Goal: Communication & Community: Answer question/provide support

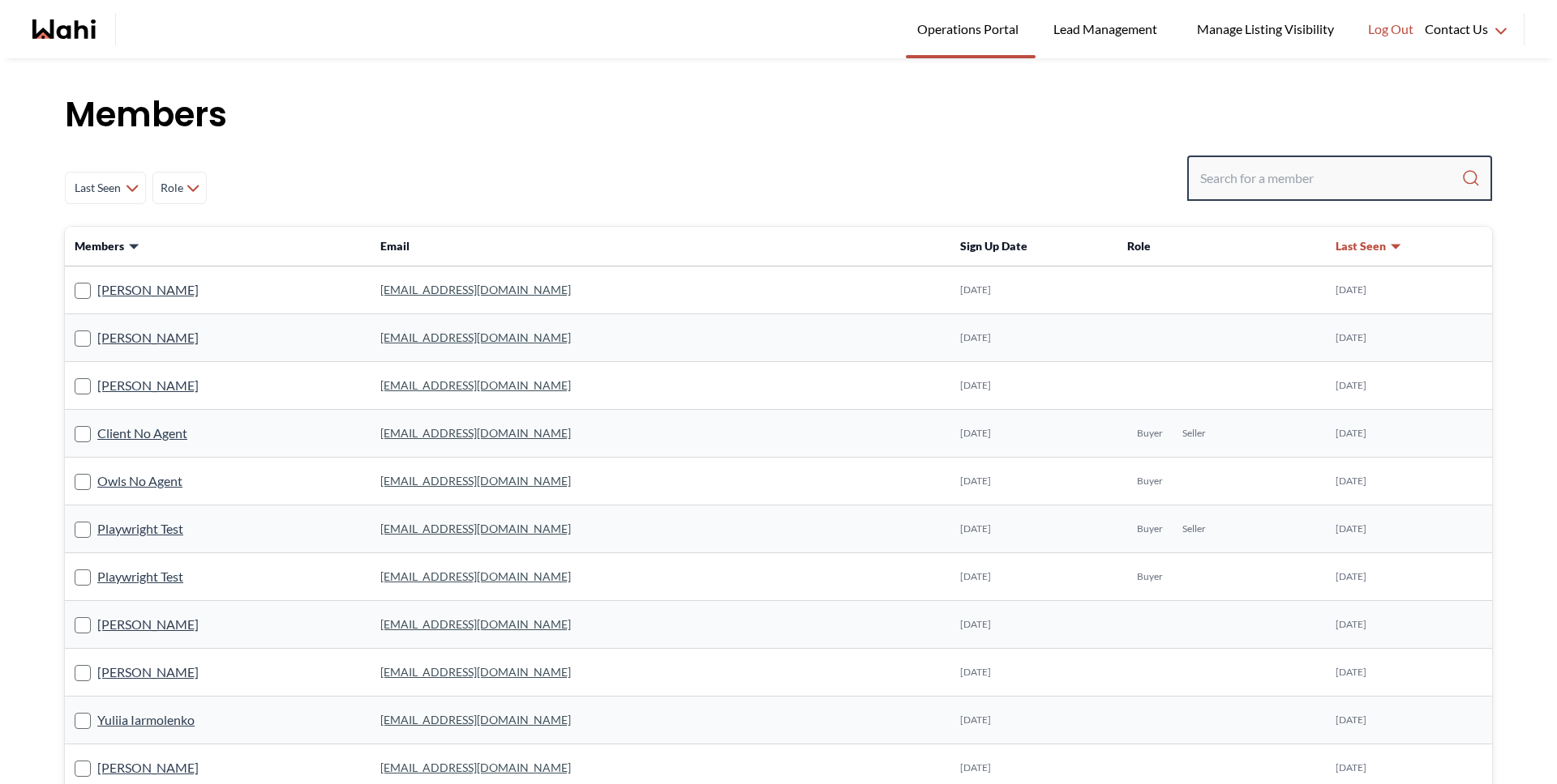
click at [1250, 177] on input "Search input" at bounding box center [1330, 178] width 261 height 29
type input "[PERSON_NAME]"
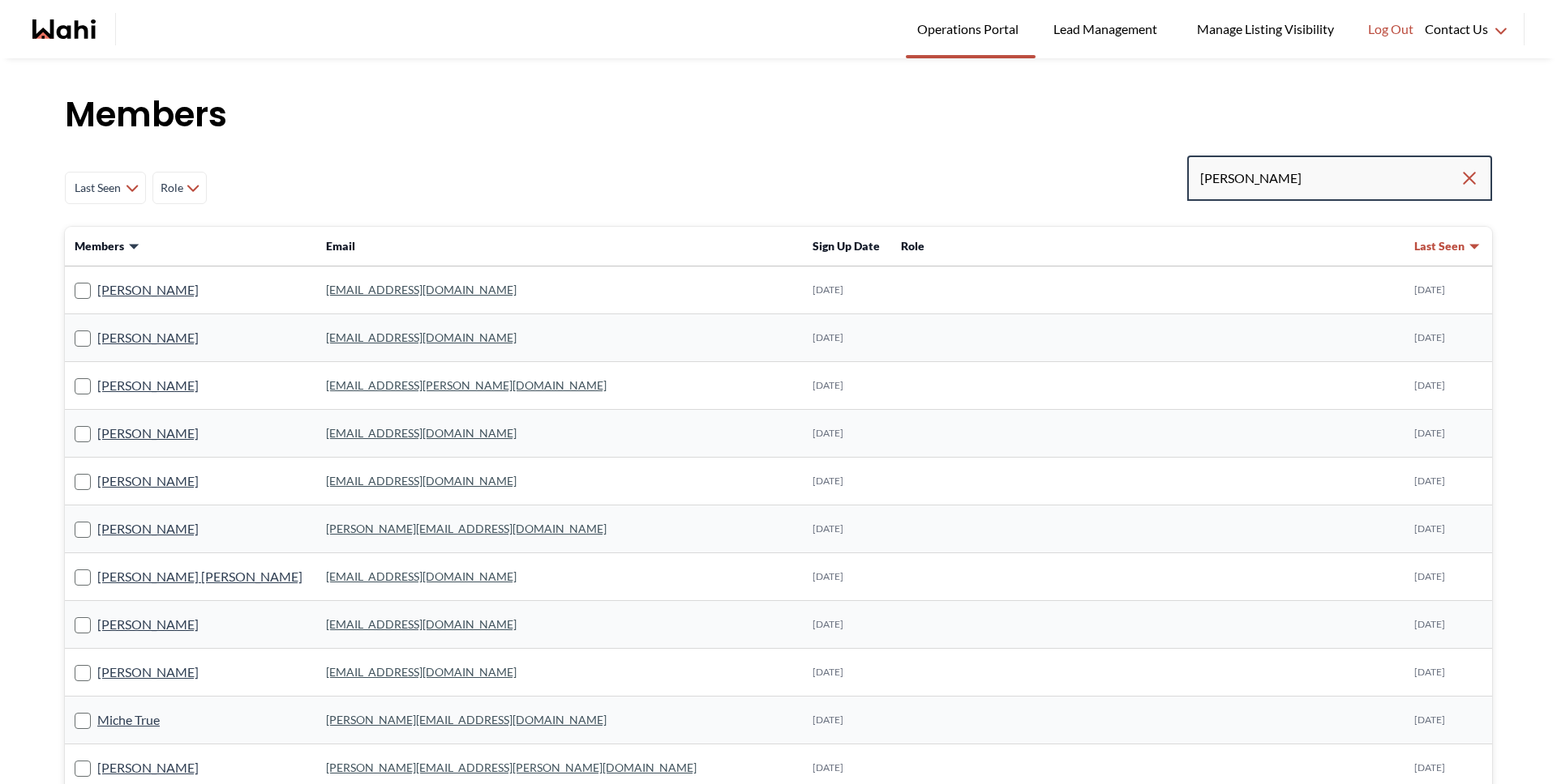
click at [1280, 164] on input "[PERSON_NAME]" at bounding box center [1329, 178] width 260 height 29
click at [1292, 181] on input "[PERSON_NAME]" at bounding box center [1329, 178] width 260 height 29
type input "[PERSON_NAME]"
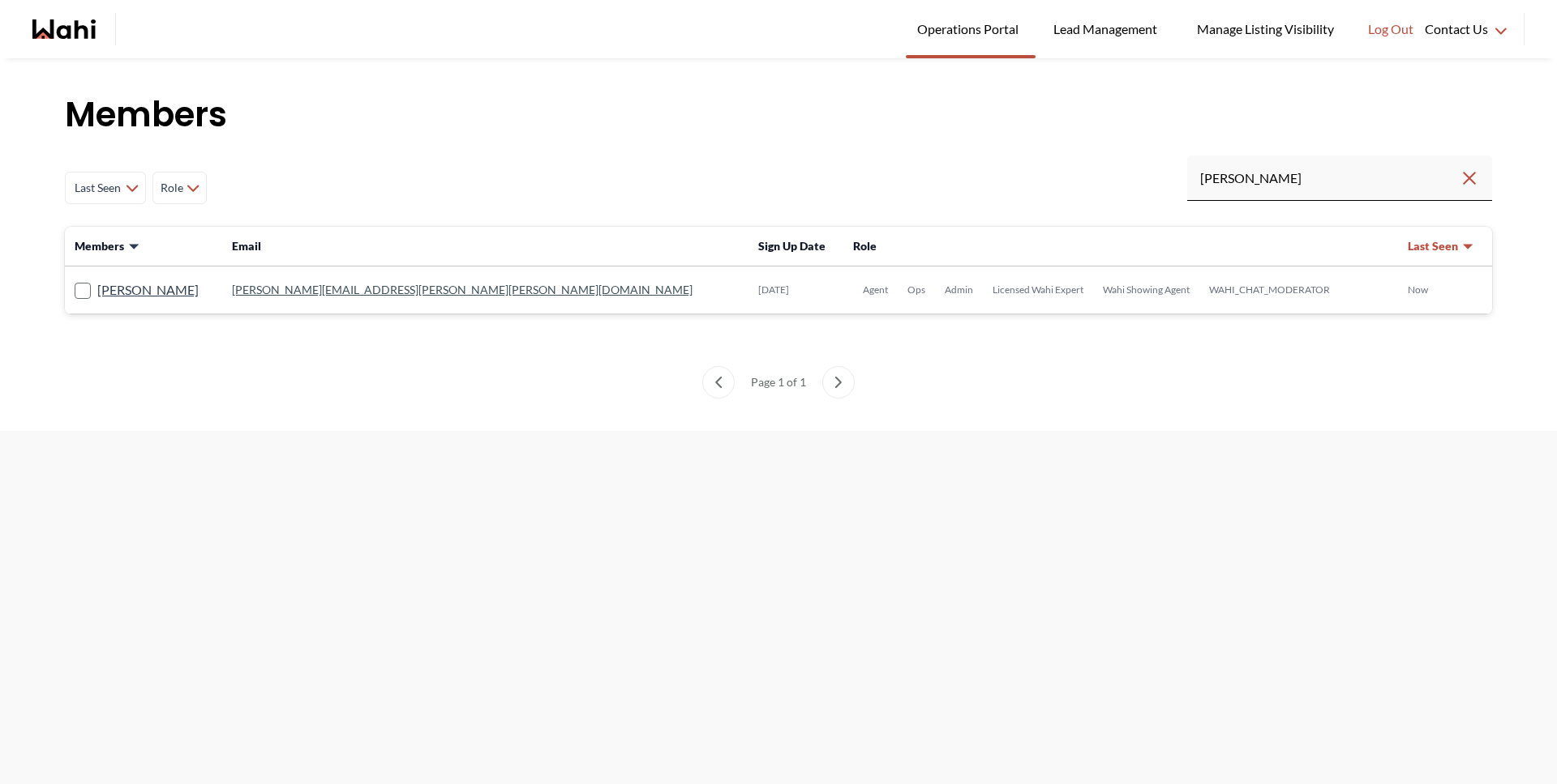
click at [183, 302] on td "[PERSON_NAME]" at bounding box center [144, 291] width 157 height 48
click at [177, 286] on link "[PERSON_NAME]" at bounding box center [147, 290] width 101 height 21
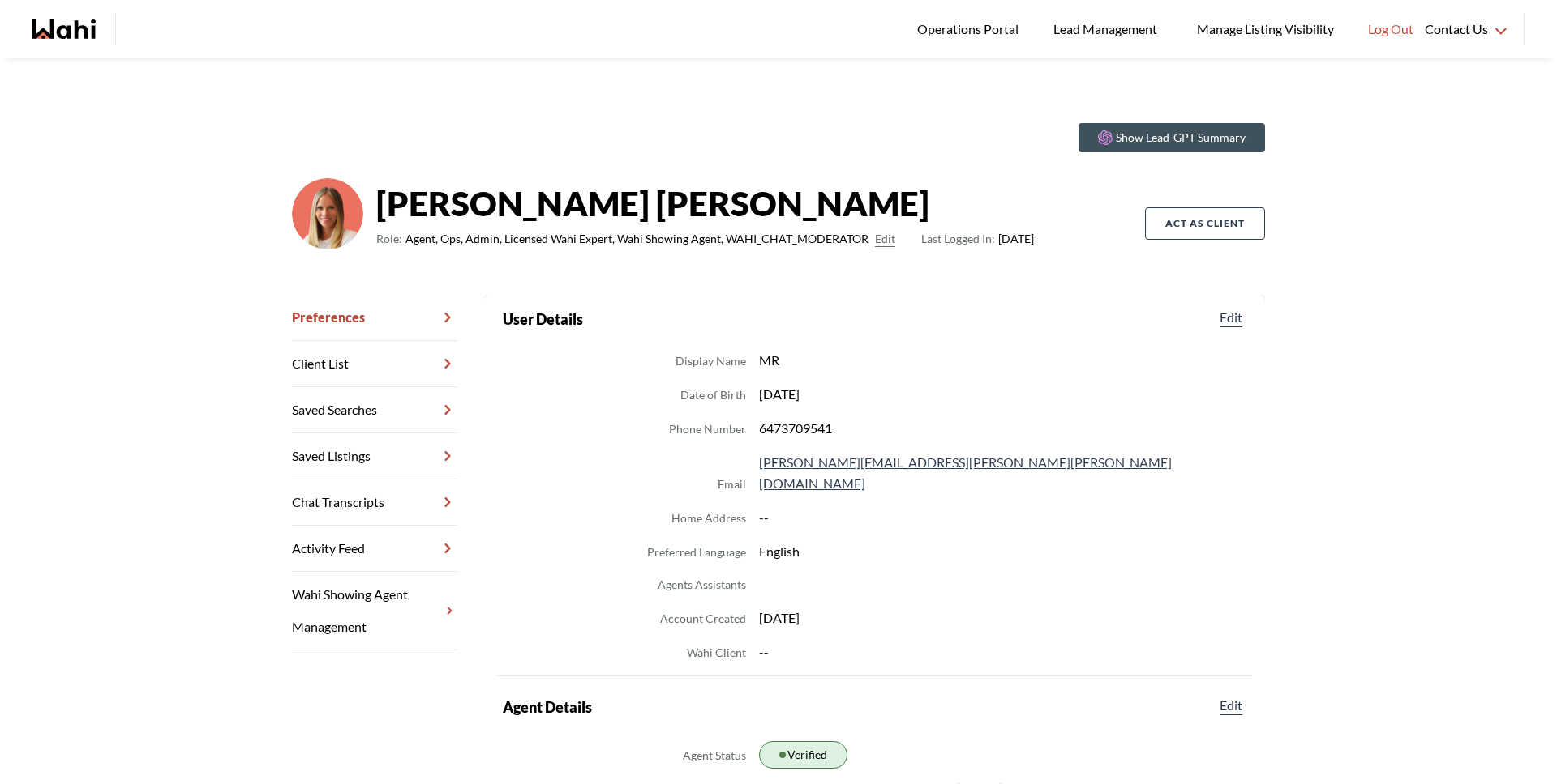
click at [369, 503] on link "Chat Transcripts" at bounding box center [374, 503] width 165 height 47
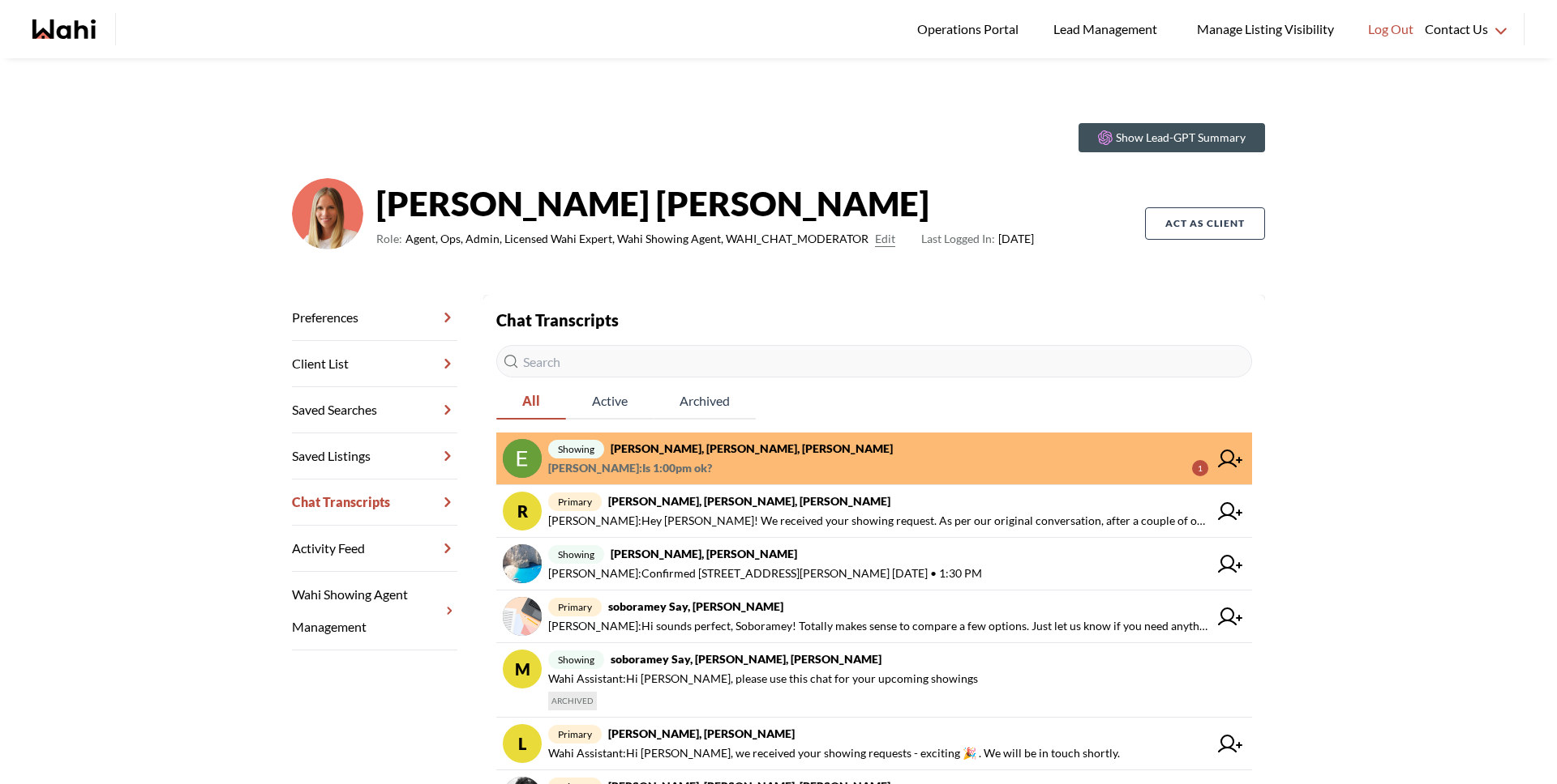
click at [640, 470] on span "[PERSON_NAME] : Is 1:00pm ok?" at bounding box center [629, 468] width 164 height 19
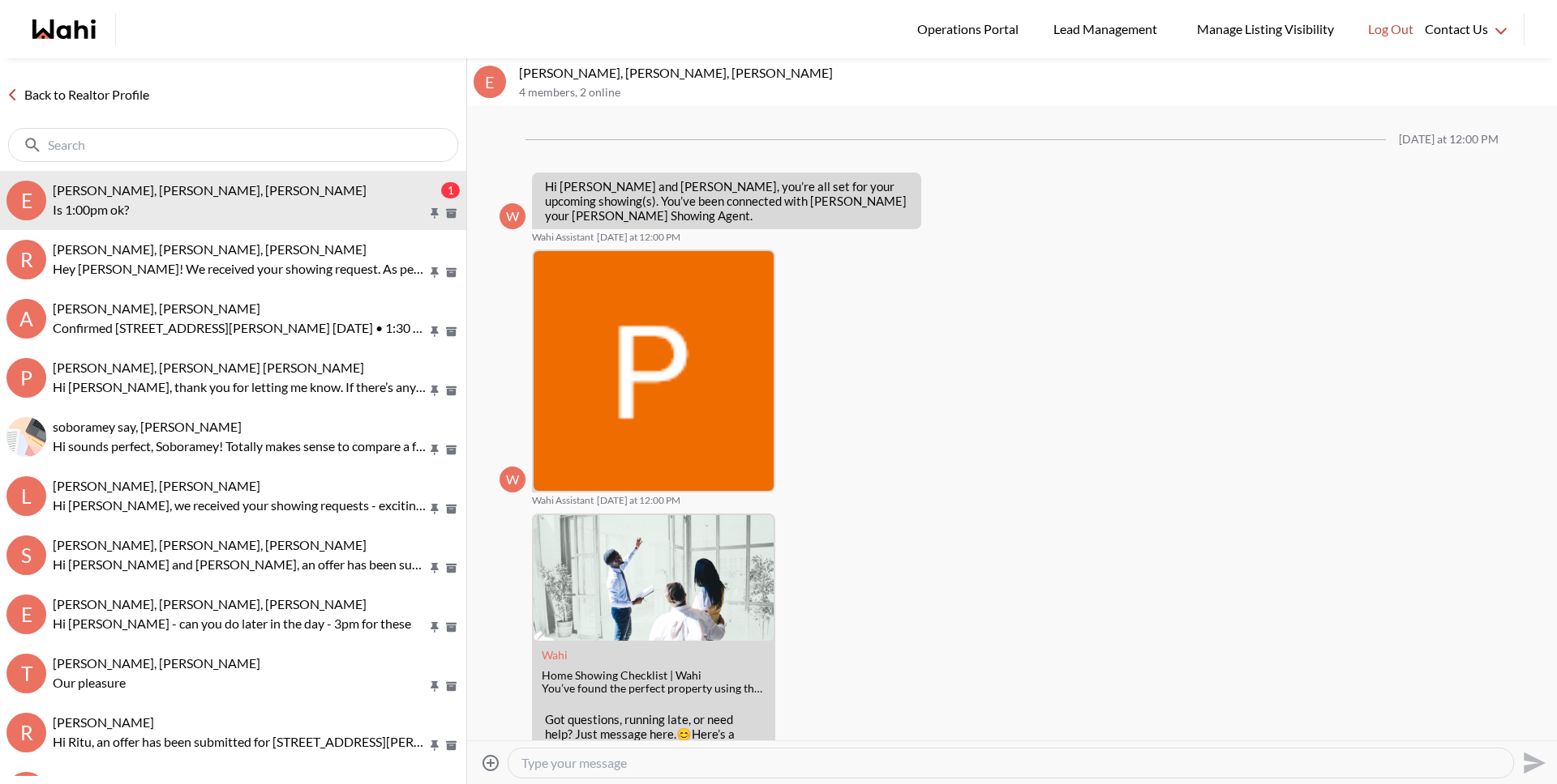
scroll to position [870, 0]
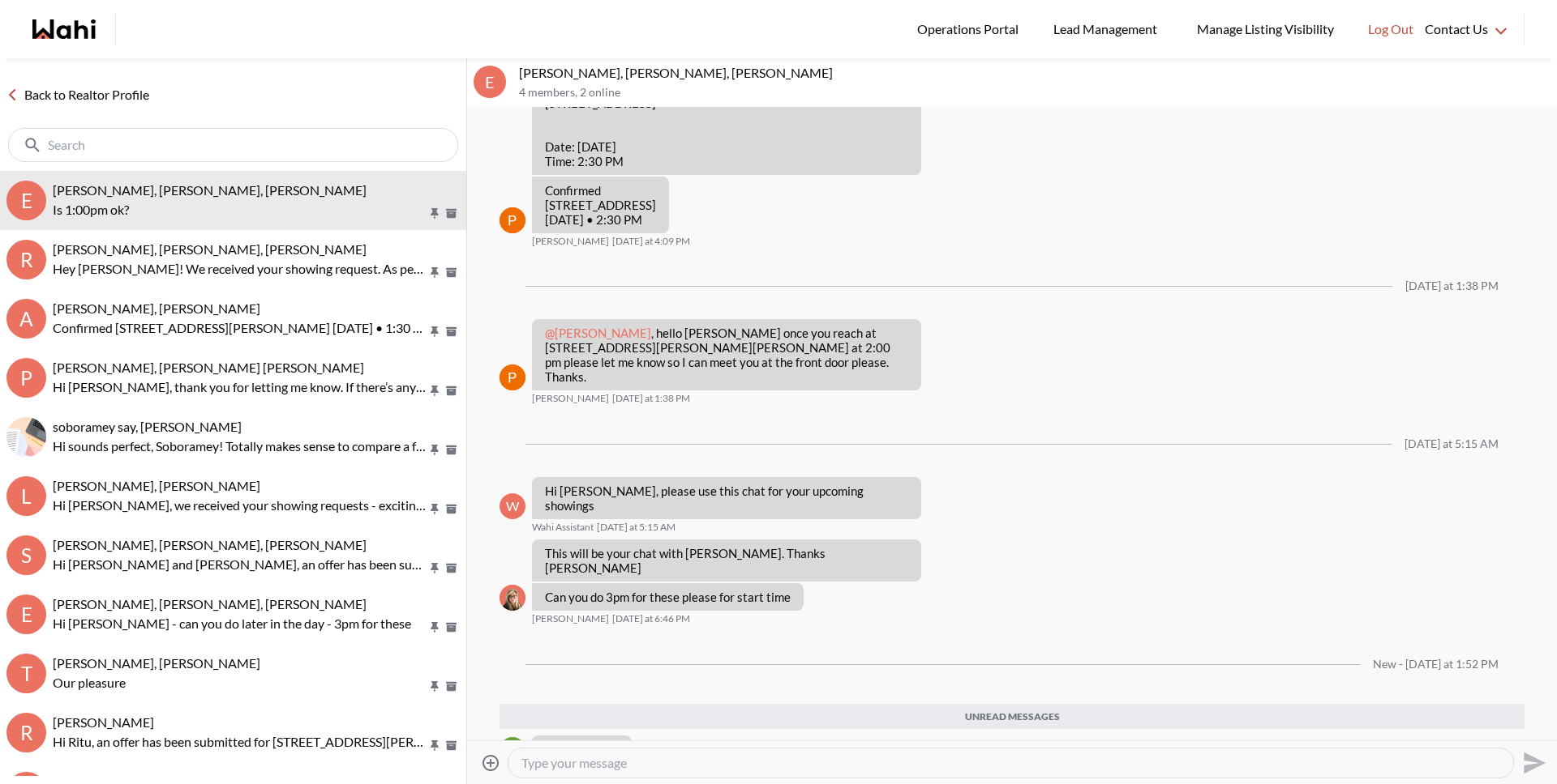
click at [606, 768] on textarea "Type your message" at bounding box center [1010, 763] width 978 height 16
click at [612, 767] on textarea "Type your message" at bounding box center [1010, 763] width 978 height 16
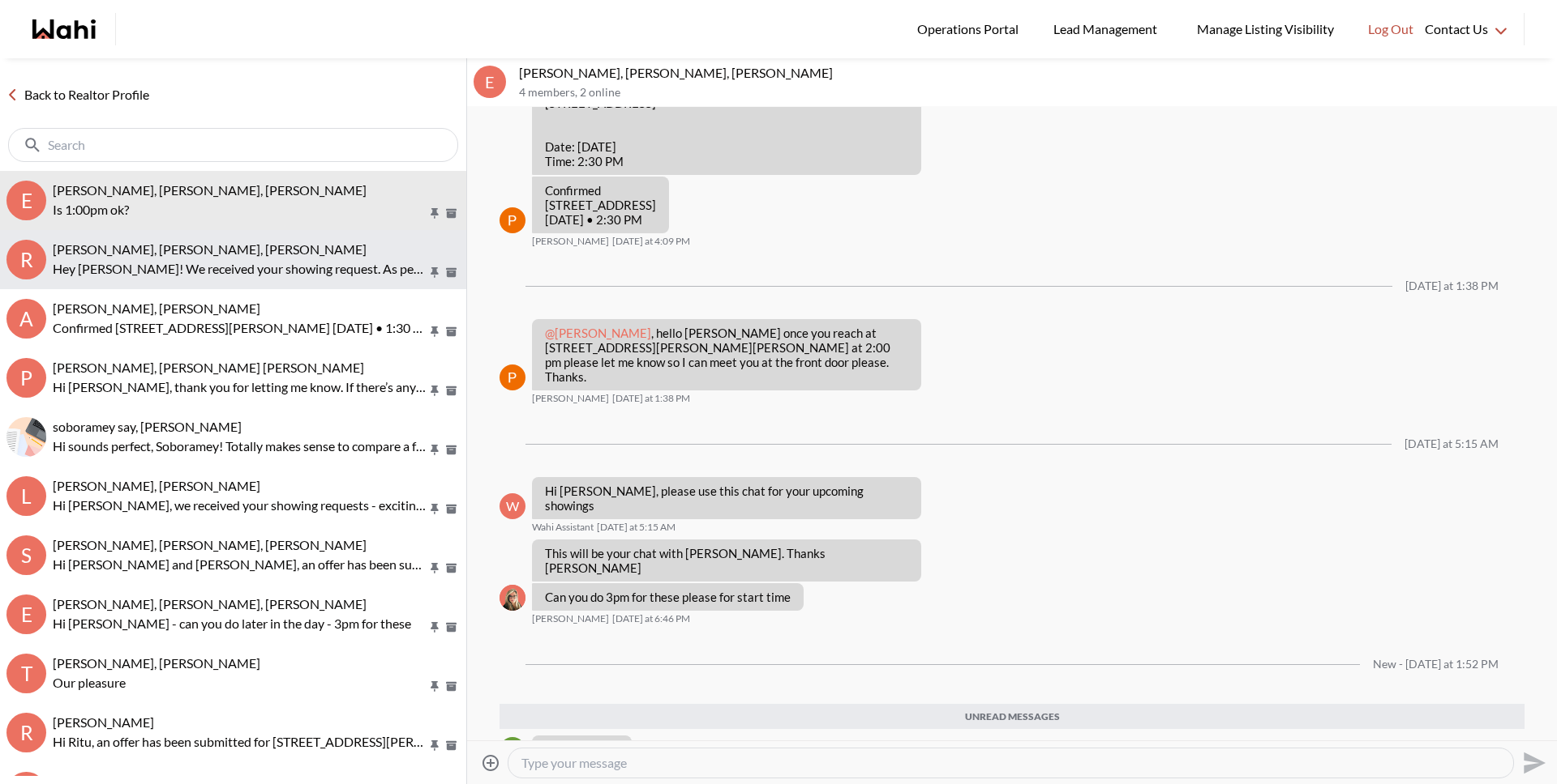
click at [168, 263] on p "Hey [PERSON_NAME]! We received your showing request. As per our original conver…" at bounding box center [240, 269] width 375 height 19
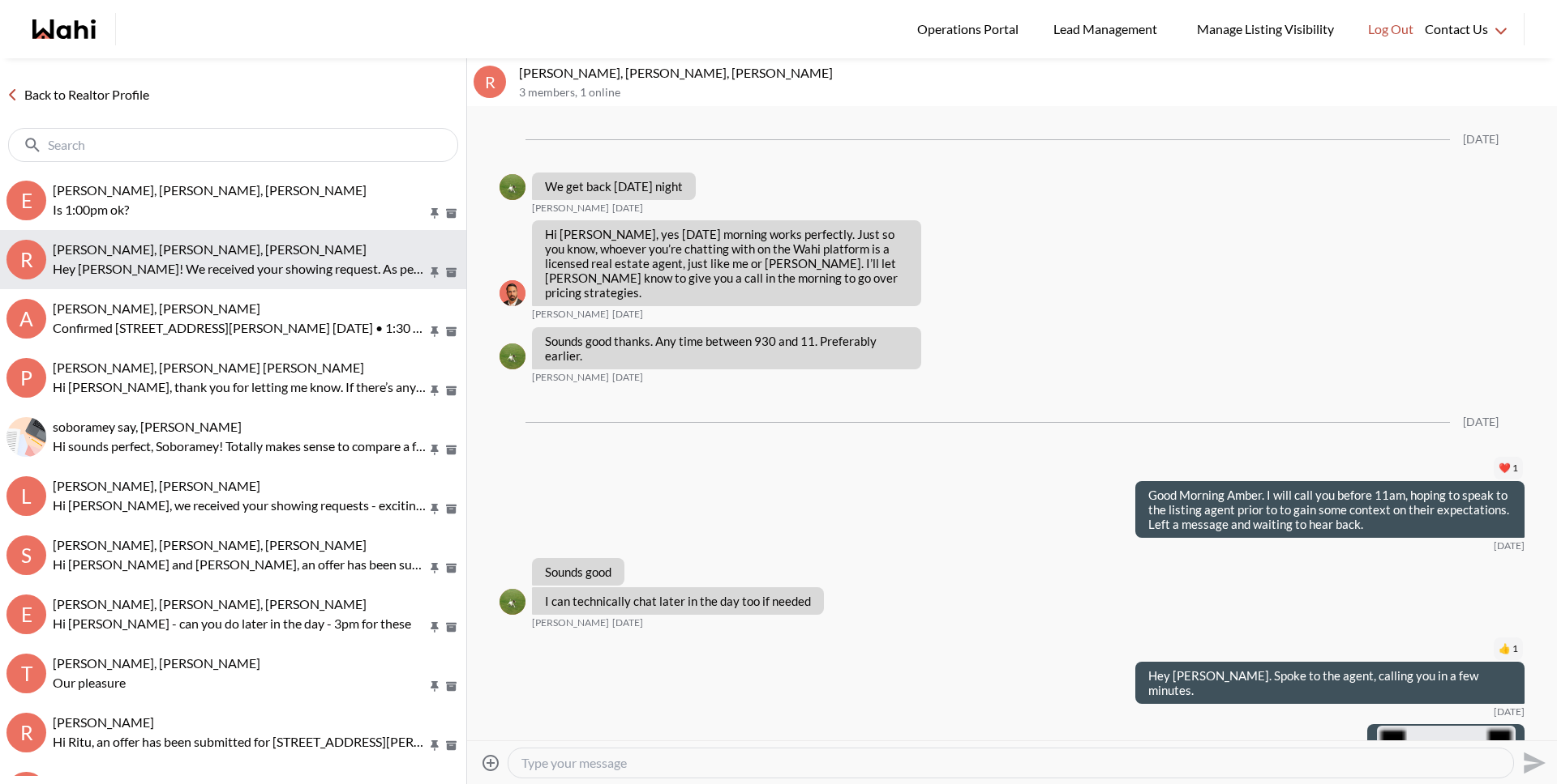
scroll to position [2257, 0]
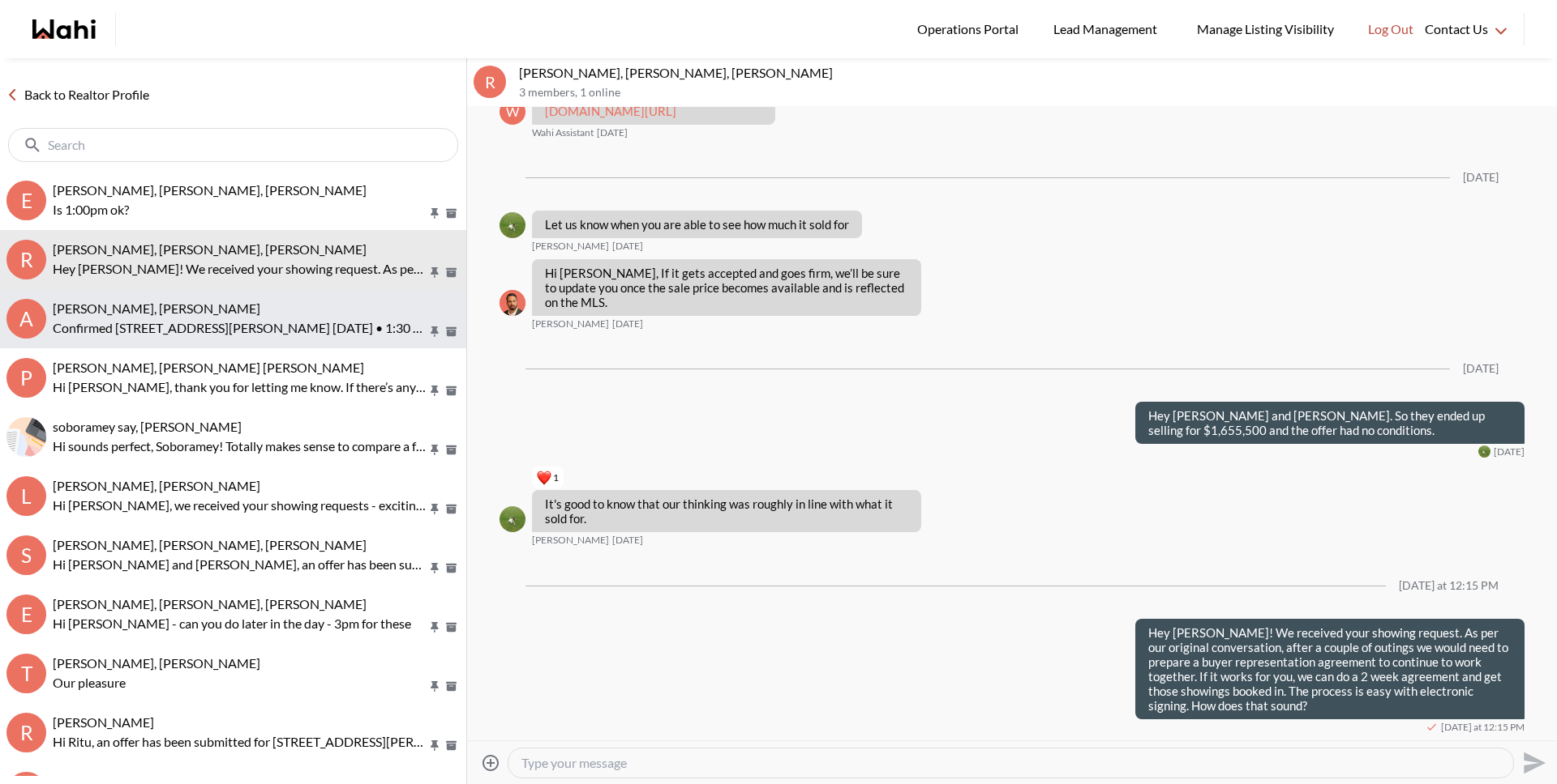
click at [228, 317] on div "[PERSON_NAME], [PERSON_NAME] Confirmed [STREET_ADDRESS][PERSON_NAME] [DATE] • 1…" at bounding box center [256, 319] width 407 height 37
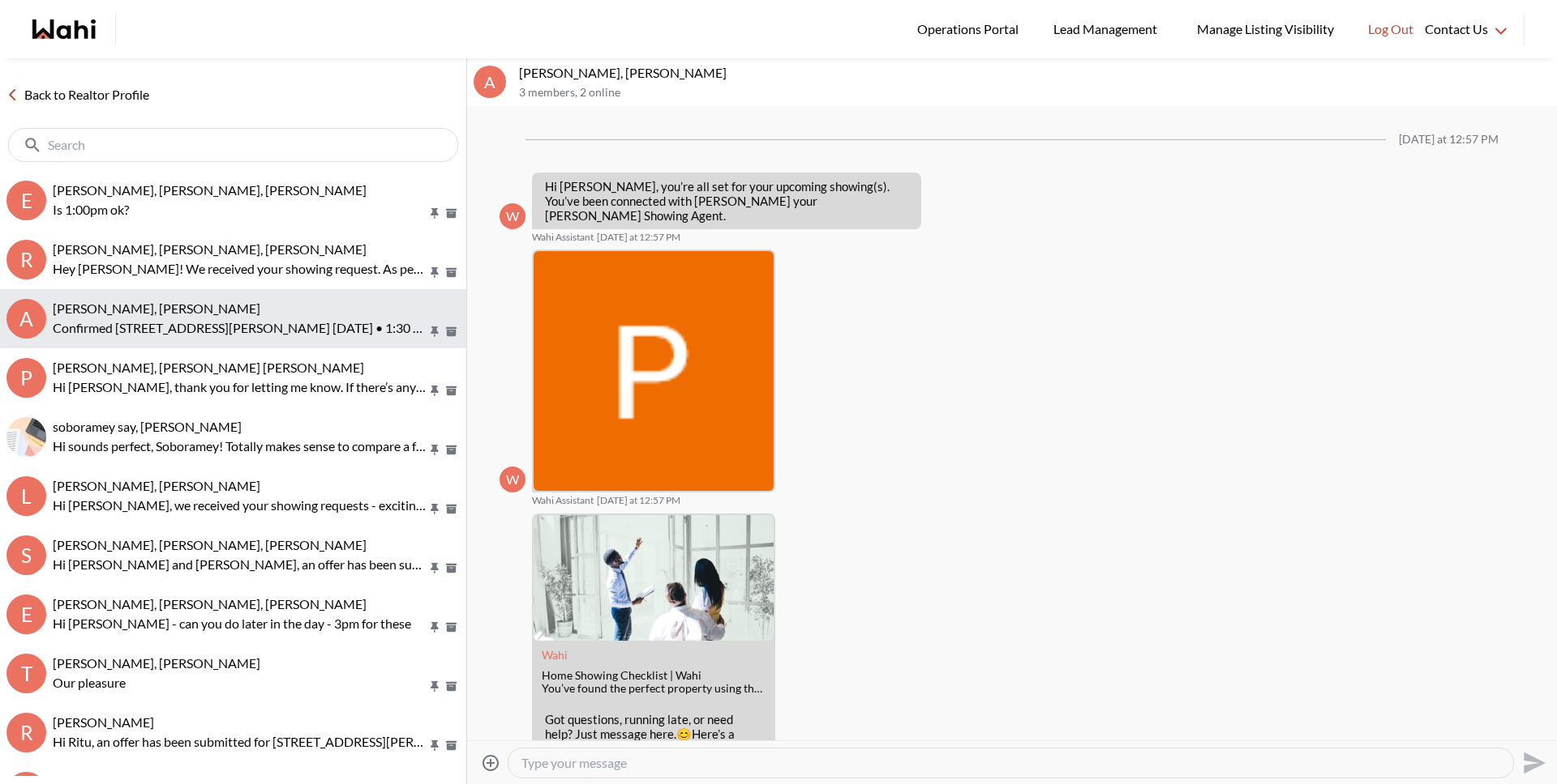
scroll to position [376, 0]
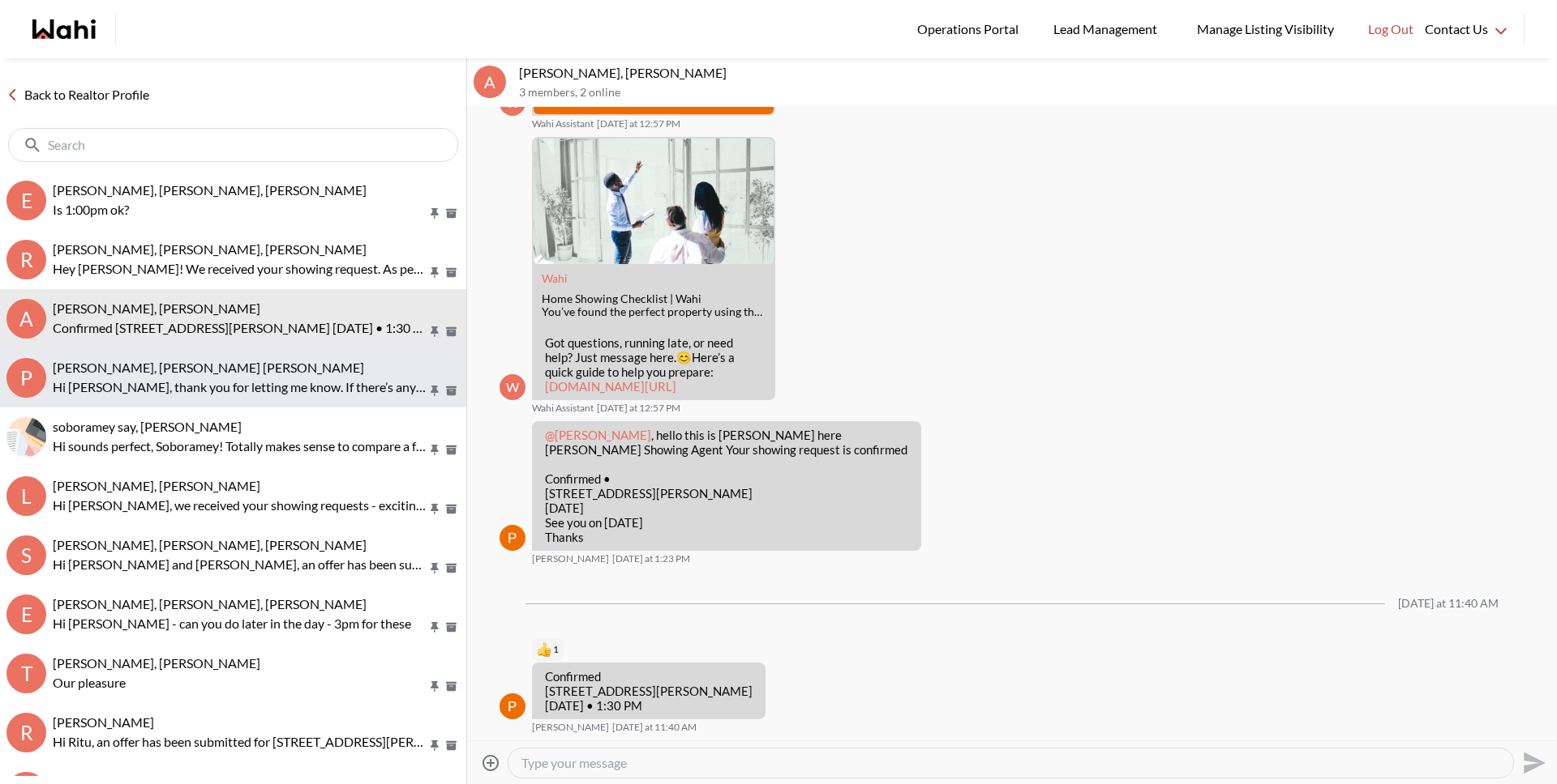
click at [214, 390] on p "Hi [PERSON_NAME], thank you for letting me know. If there’s any property you’d …" at bounding box center [240, 387] width 375 height 19
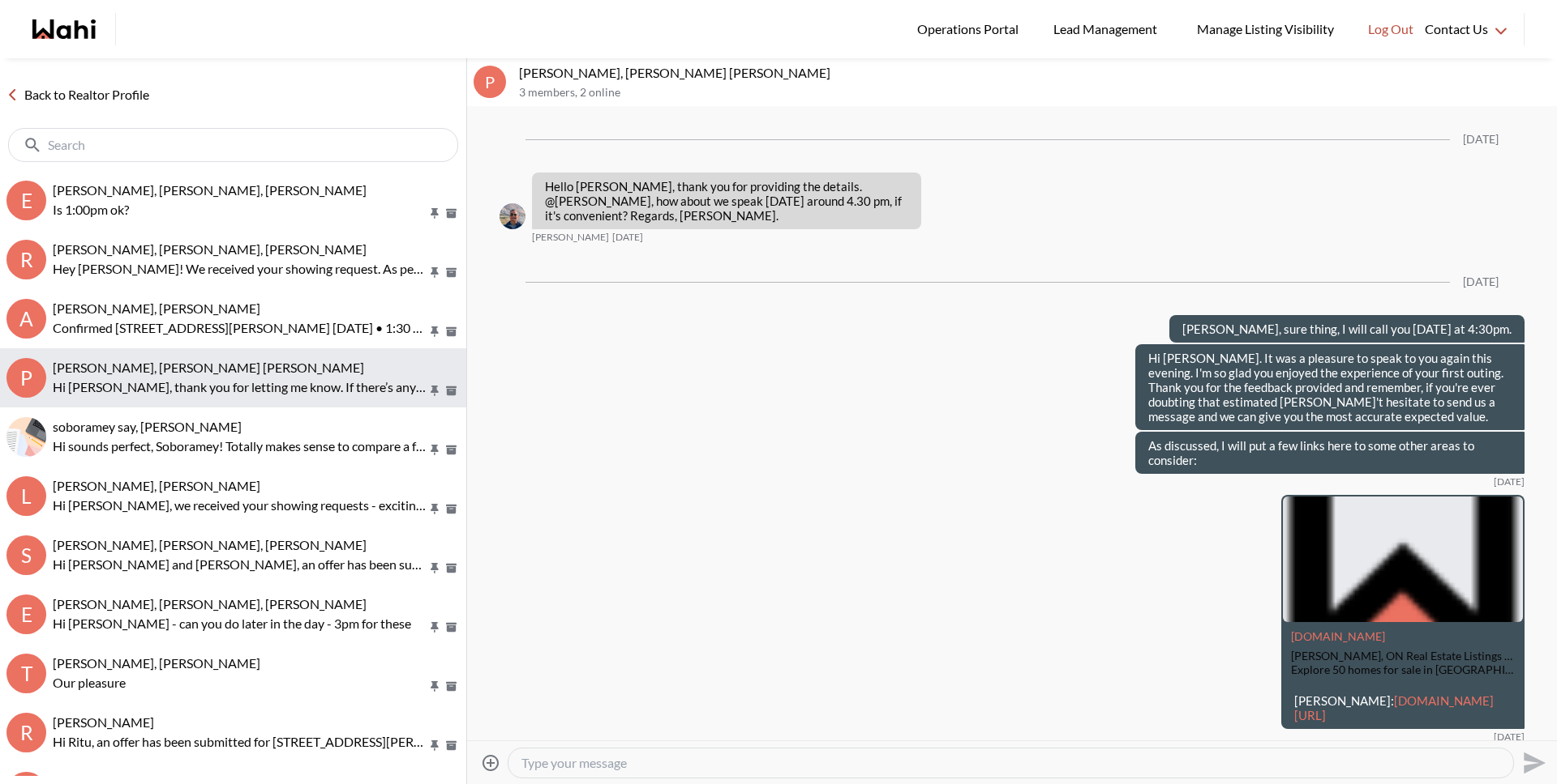
scroll to position [3564, 0]
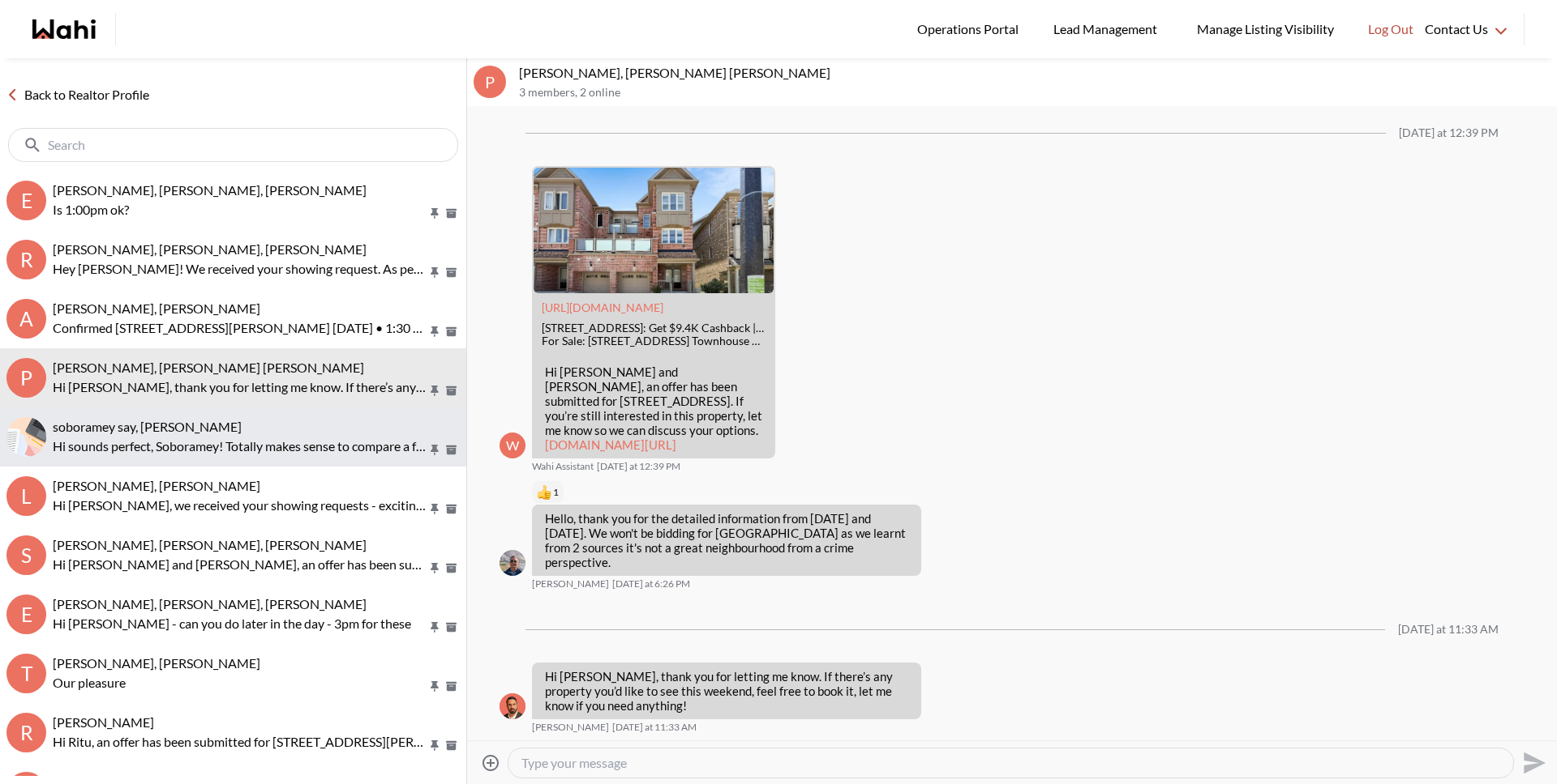
click at [182, 431] on span "soboramey say, [PERSON_NAME]" at bounding box center [147, 426] width 189 height 16
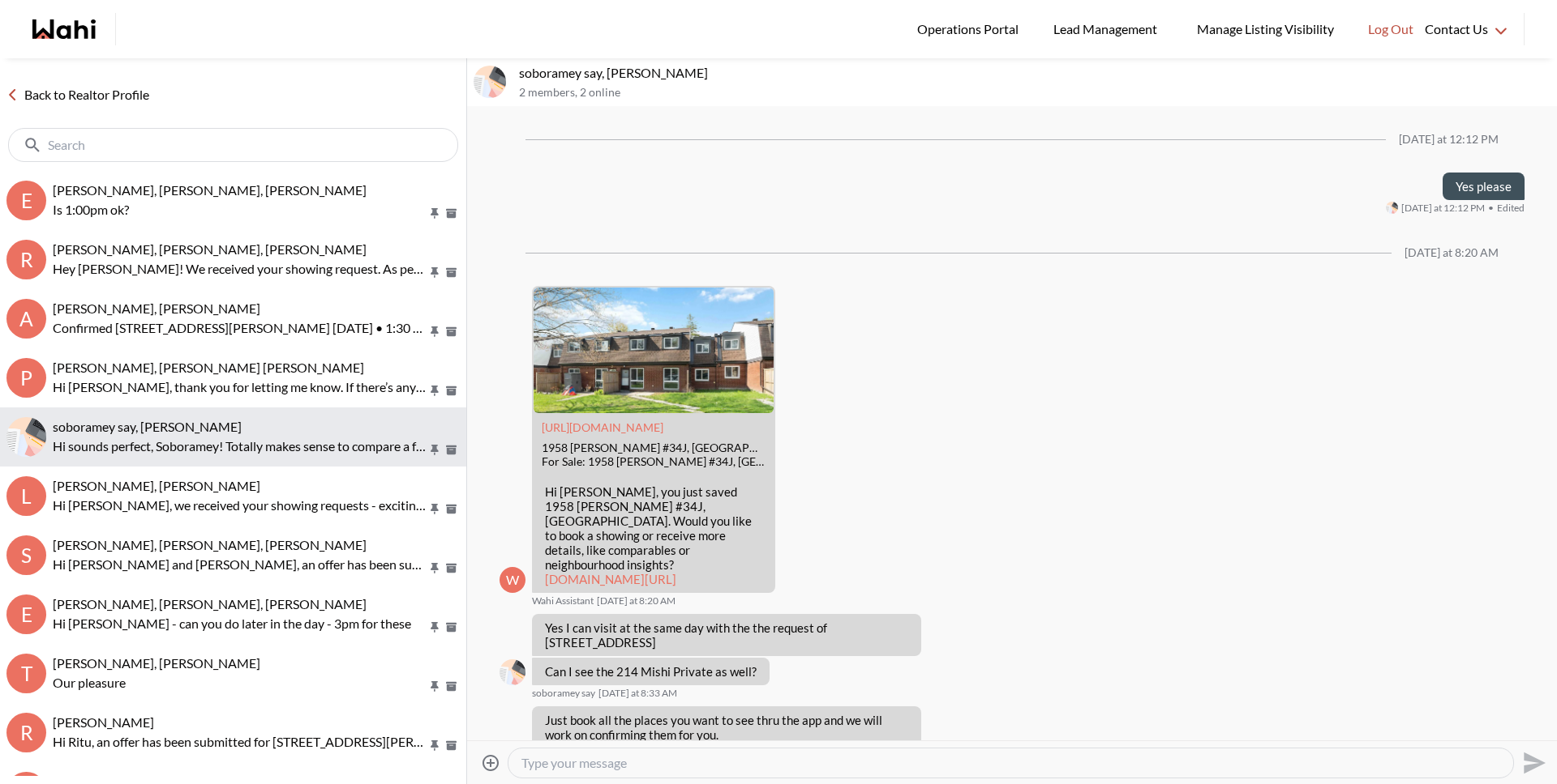
scroll to position [1444, 0]
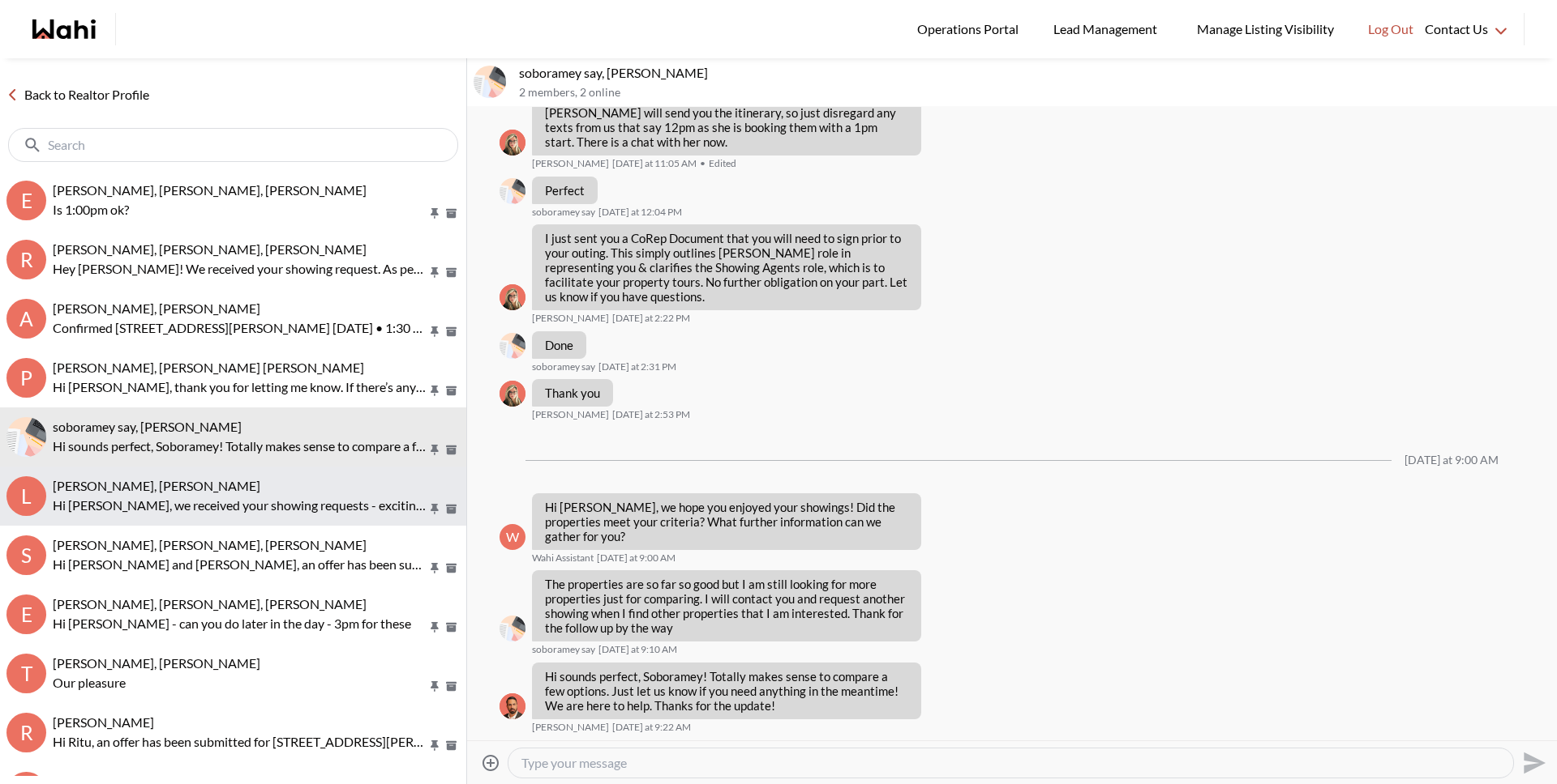
click at [184, 501] on p "Hi [PERSON_NAME], we received your showing requests - exciting 🎉 . We will be i…" at bounding box center [240, 505] width 375 height 19
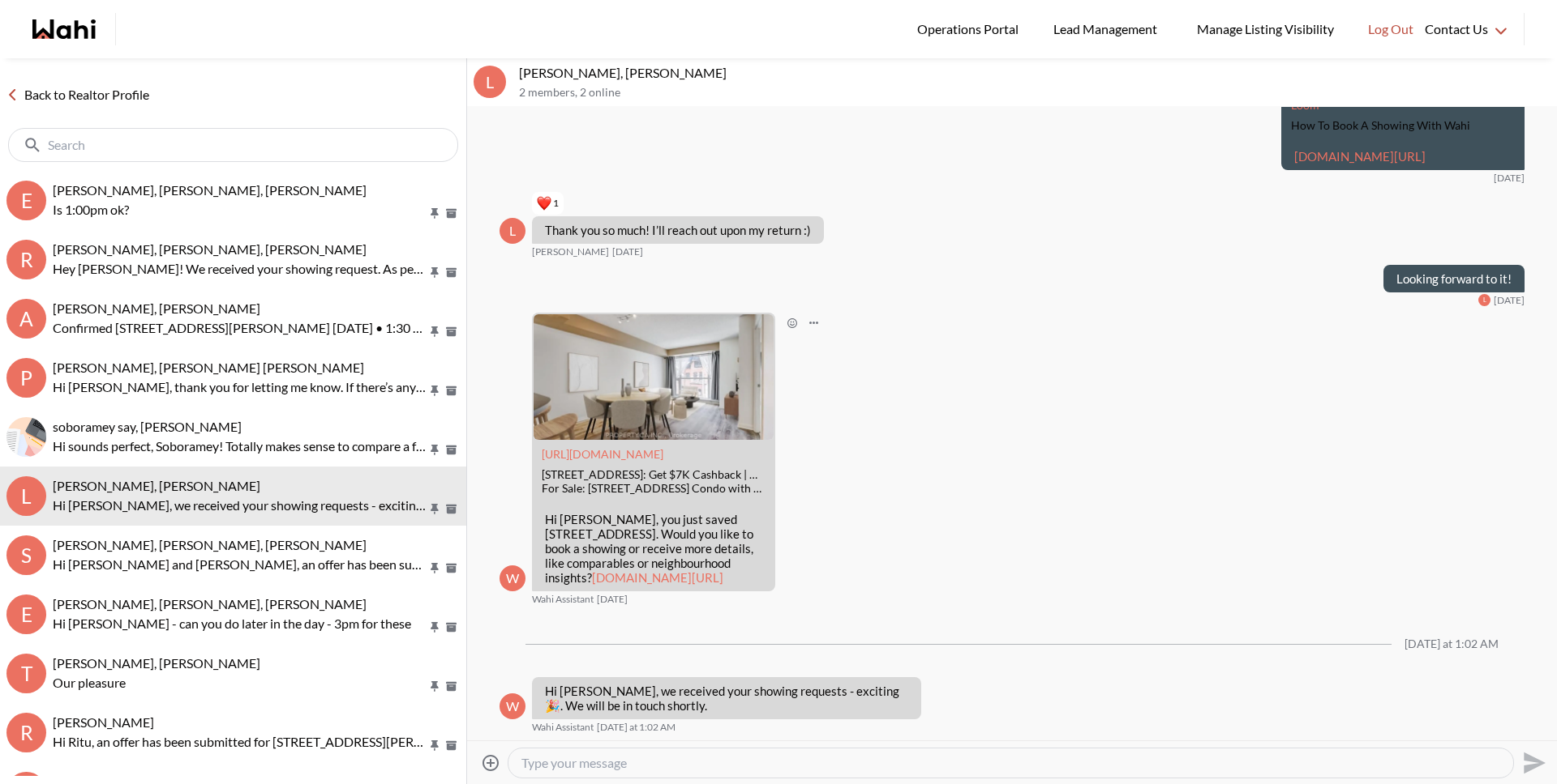
scroll to position [461, 0]
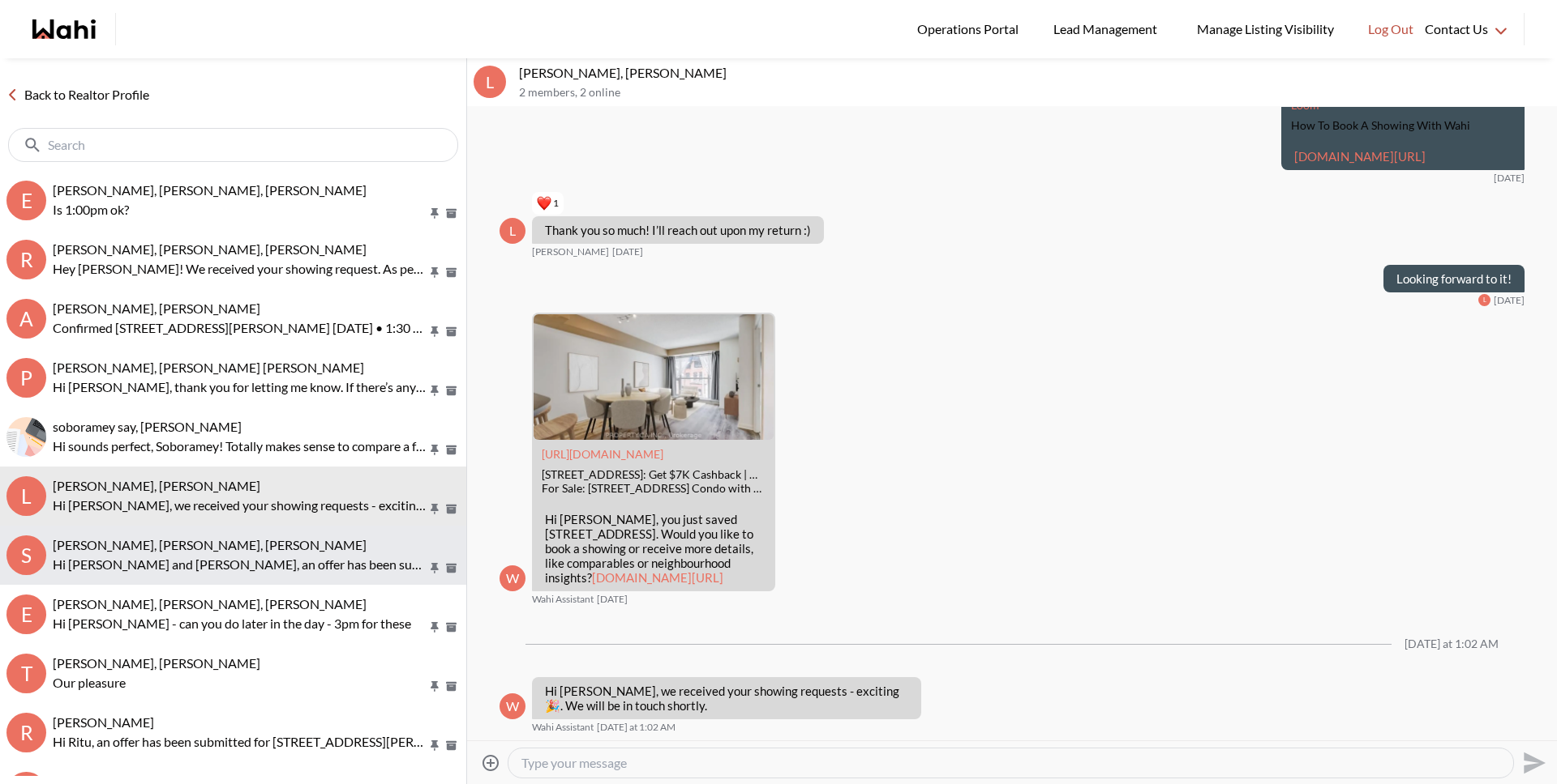
click at [220, 540] on span "[PERSON_NAME], [PERSON_NAME], [PERSON_NAME]" at bounding box center [209, 545] width 314 height 16
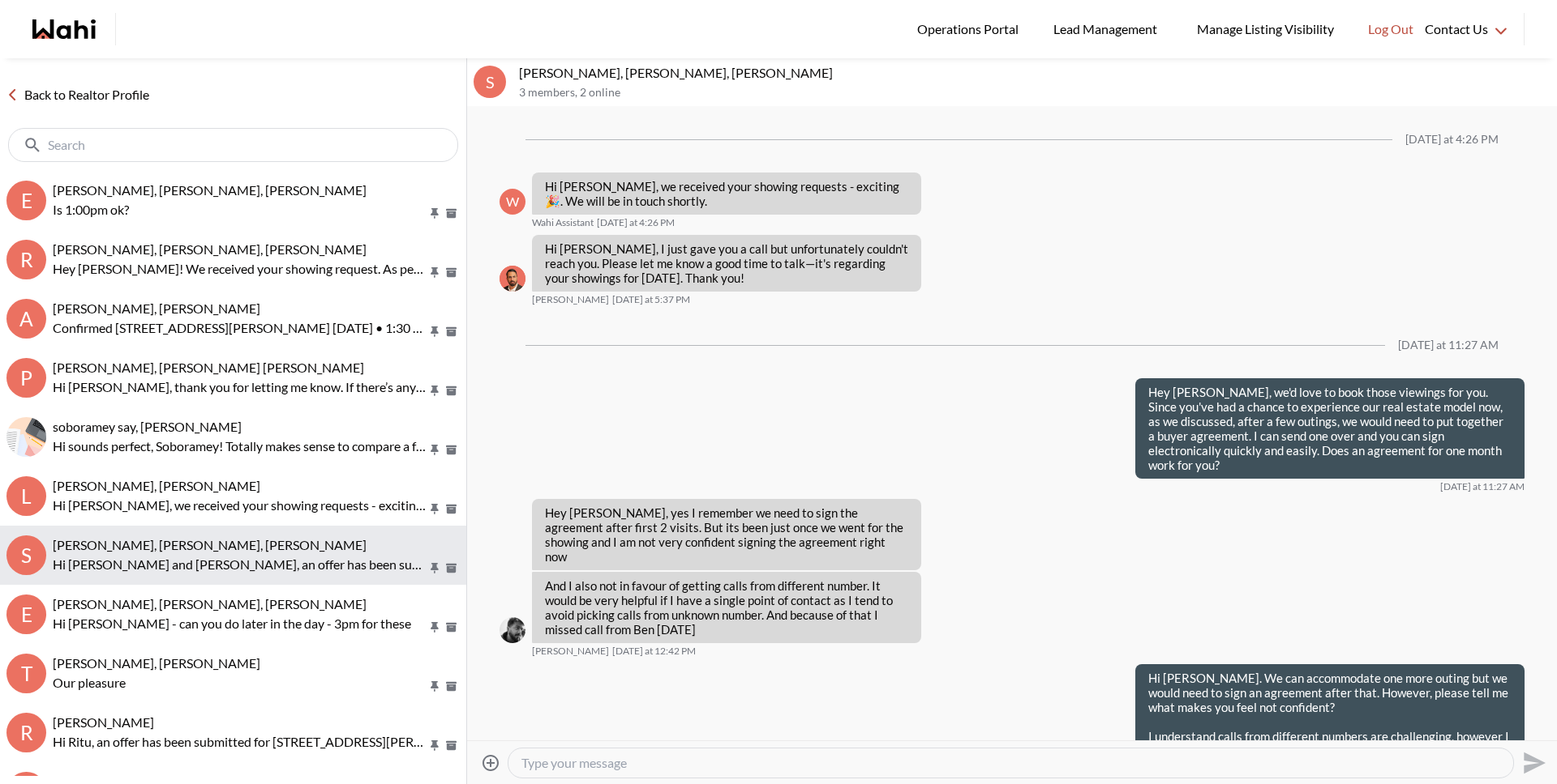
scroll to position [2686, 0]
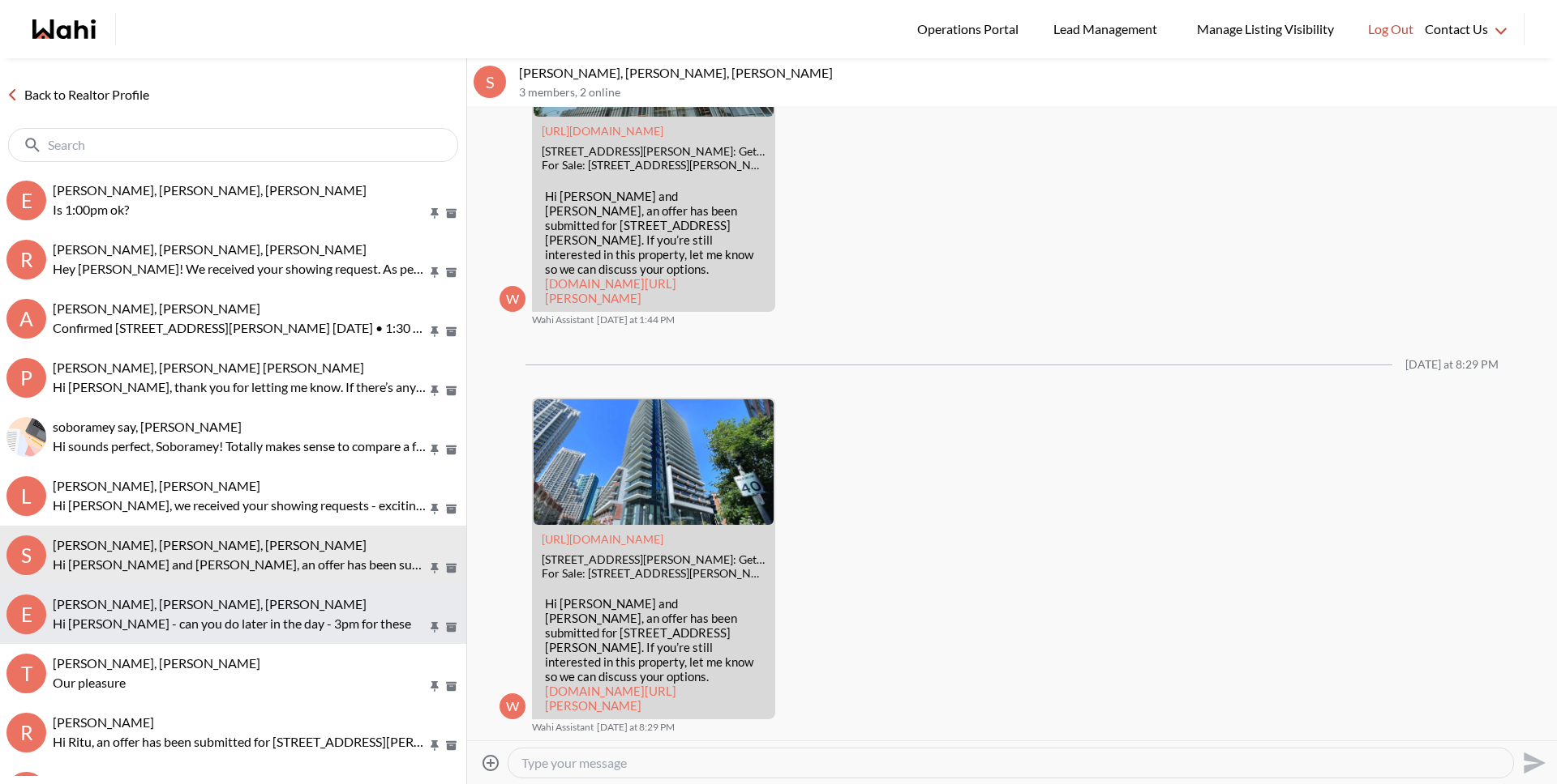
click at [226, 624] on p "Hi [PERSON_NAME] - can you do later in the day - 3pm for these" at bounding box center [240, 623] width 375 height 19
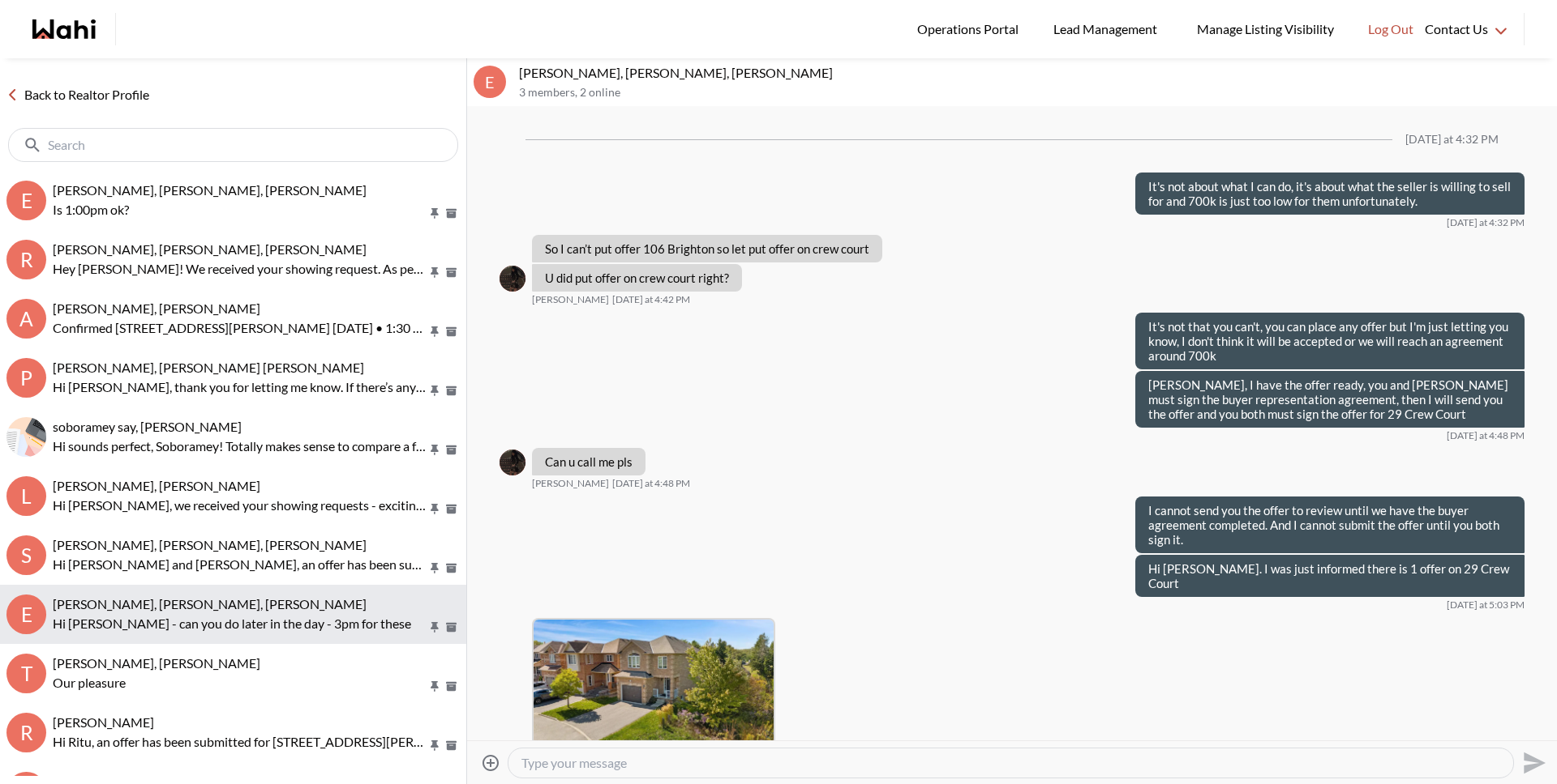
scroll to position [1255, 0]
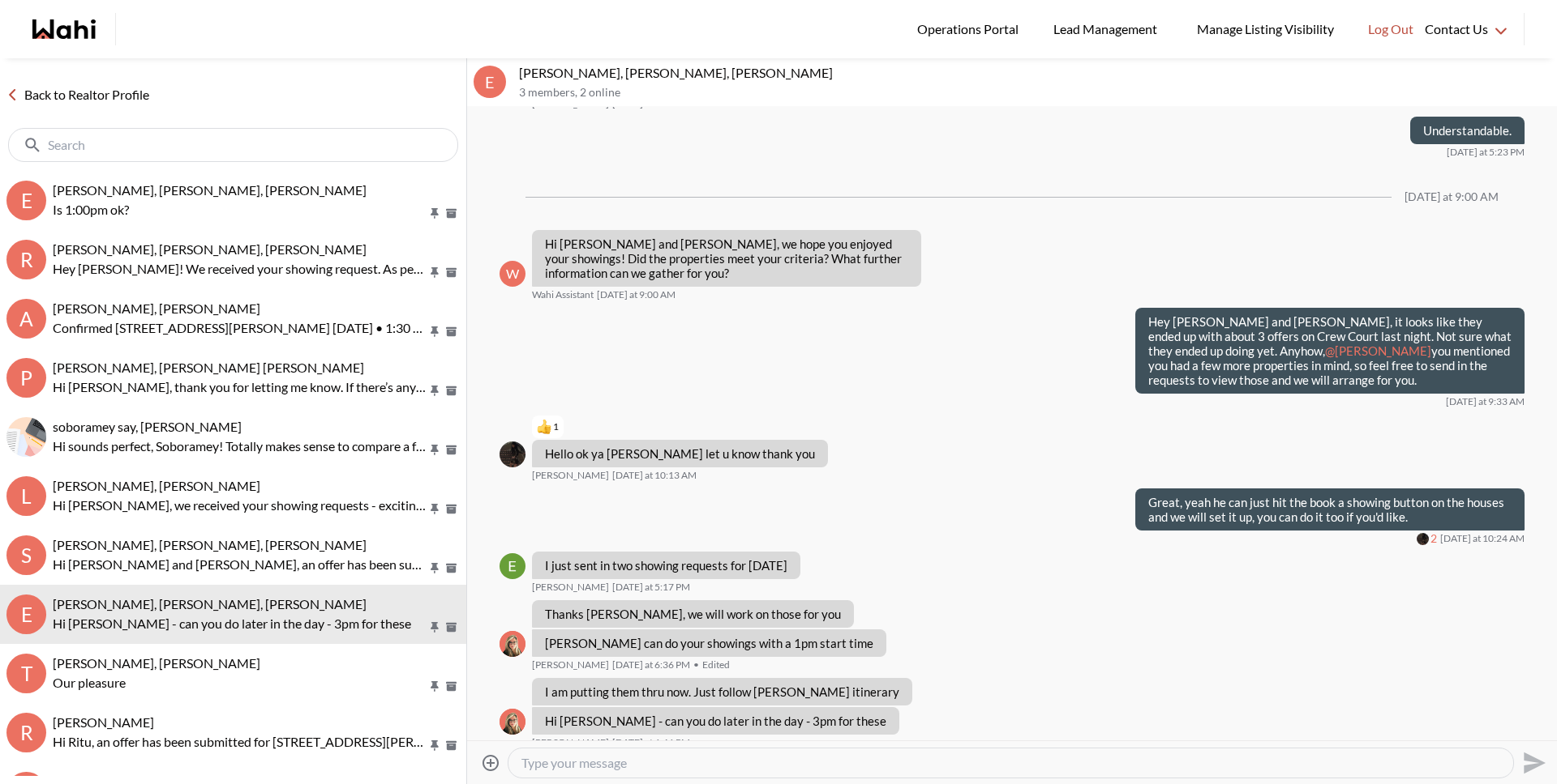
click at [133, 103] on link "Back to Realtor Profile" at bounding box center [78, 94] width 155 height 21
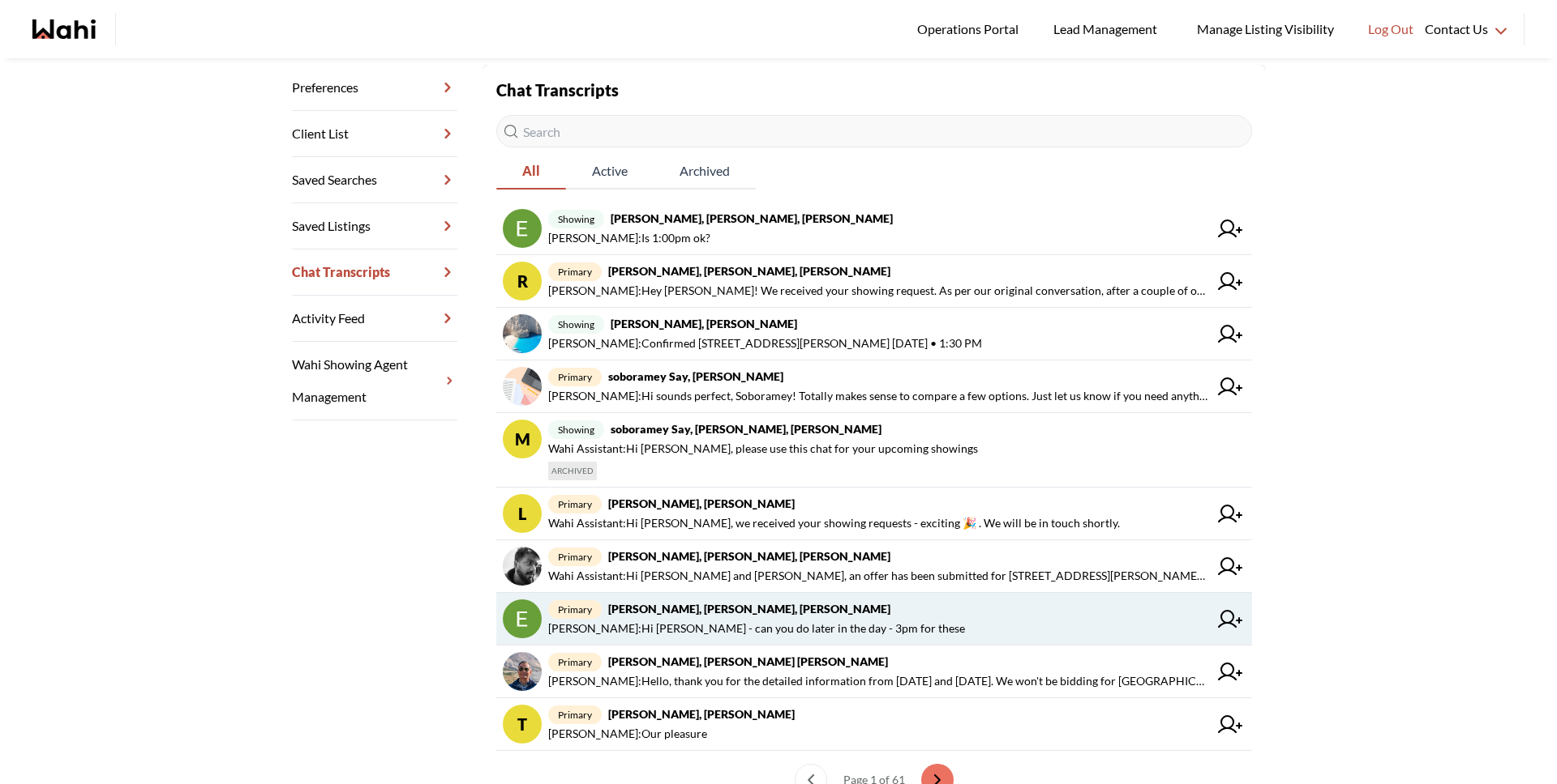
scroll to position [320, 0]
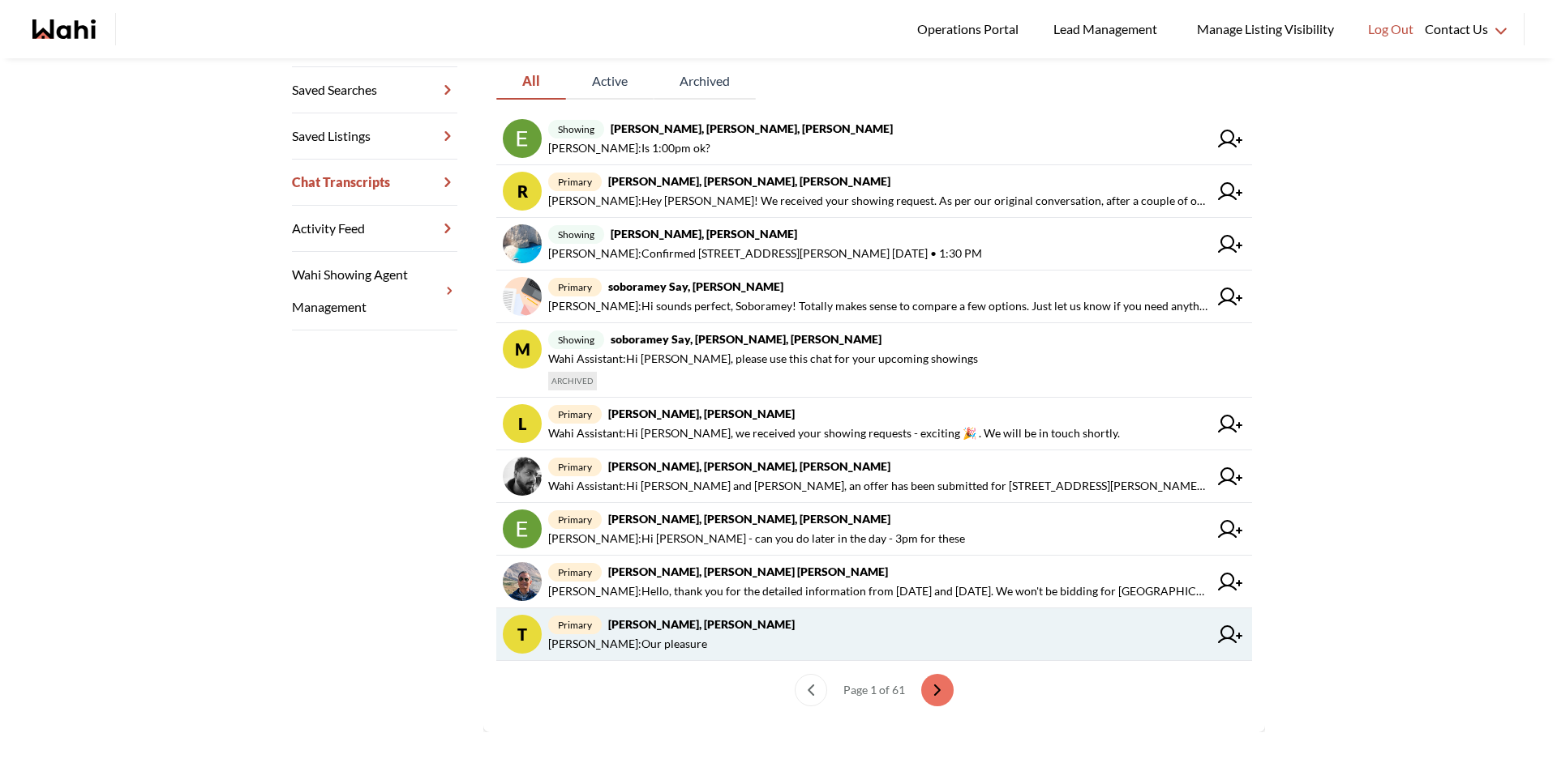
click at [678, 619] on strong "[PERSON_NAME], [PERSON_NAME]" at bounding box center [701, 624] width 187 height 14
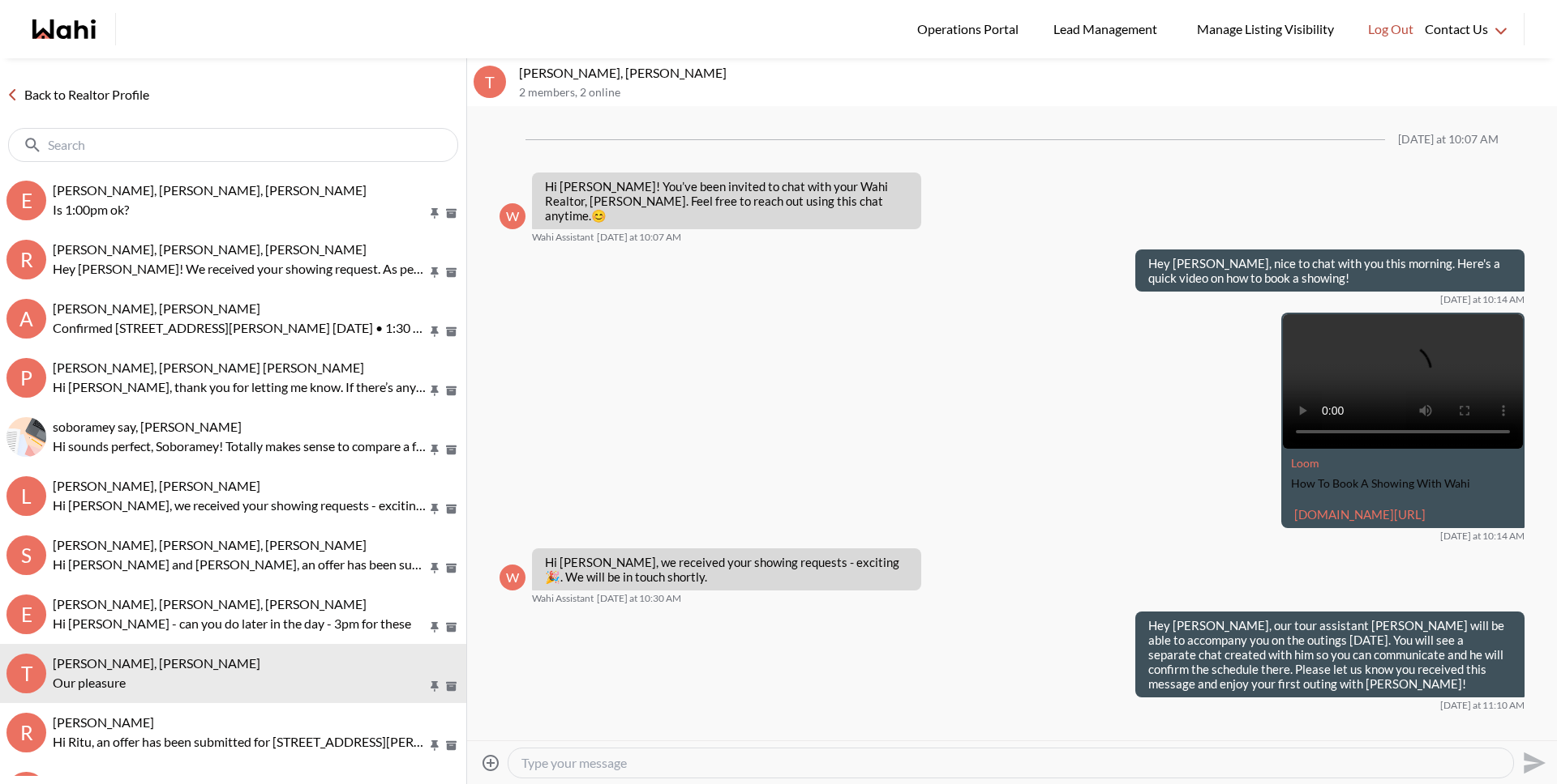
scroll to position [1772, 0]
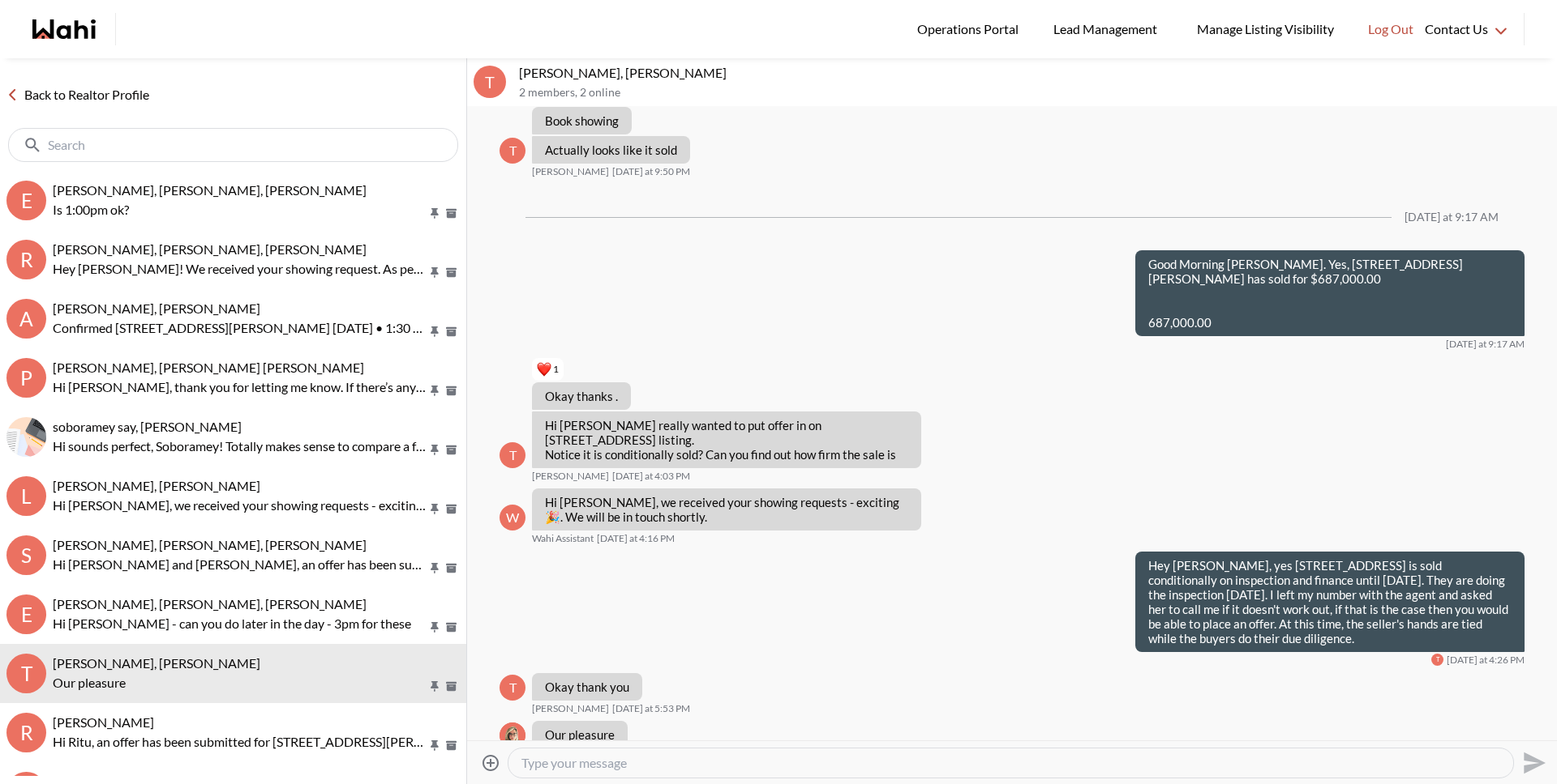
click at [665, 768] on textarea "Type your message" at bounding box center [1010, 763] width 978 height 16
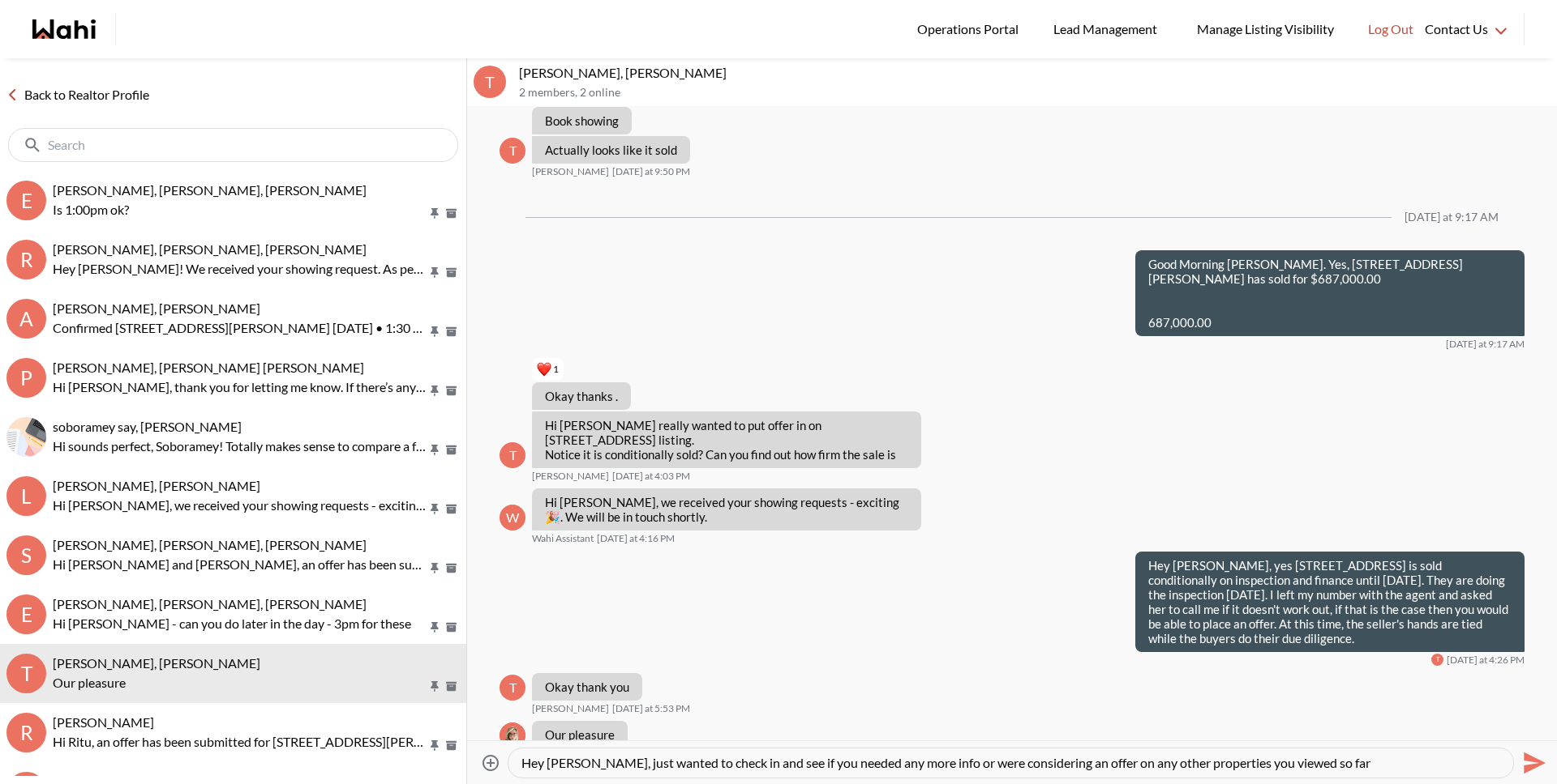
type textarea "Hey [PERSON_NAME], just wanted to check in and see if you needed any more info …"
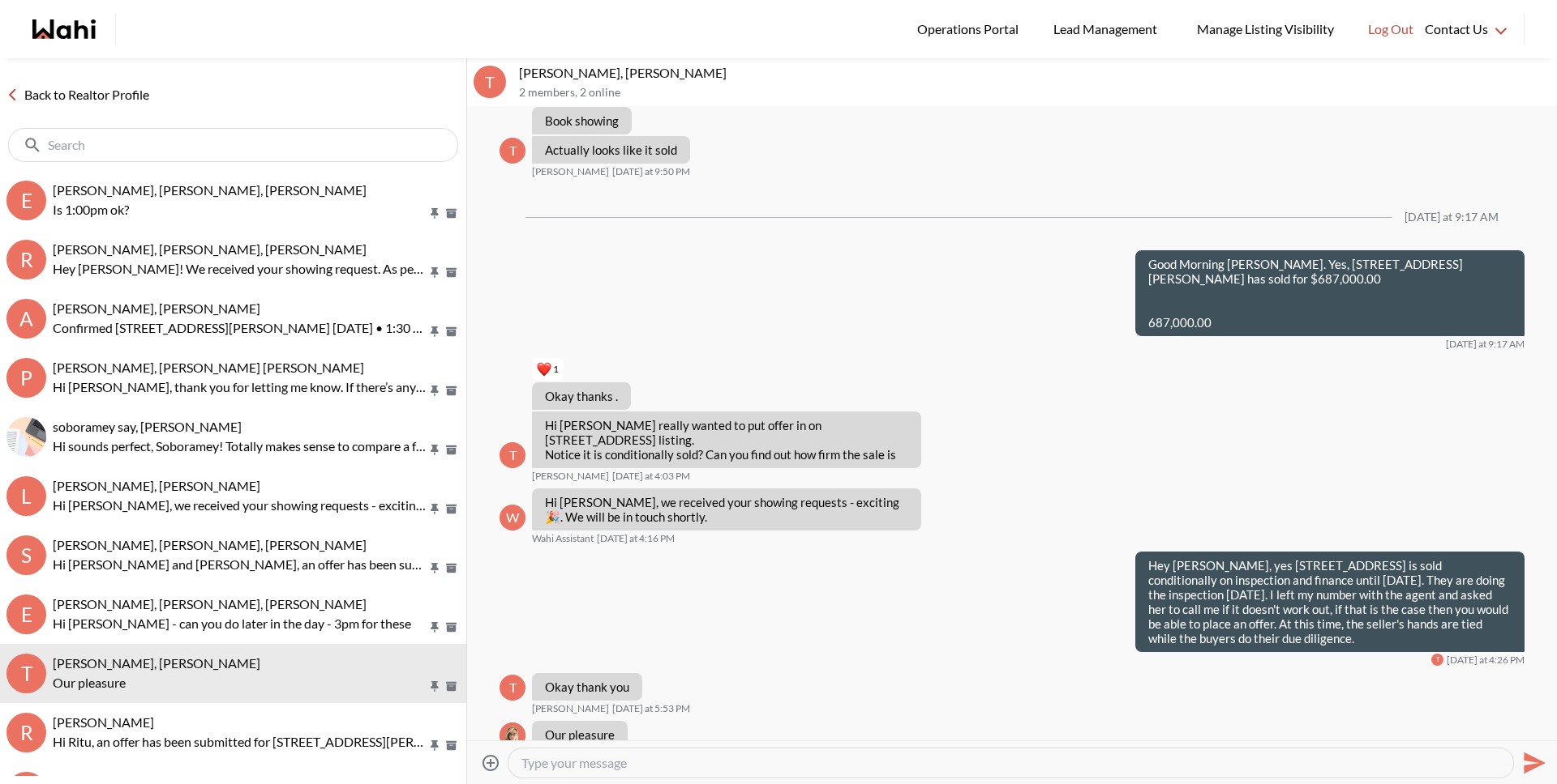
scroll to position [1914, 0]
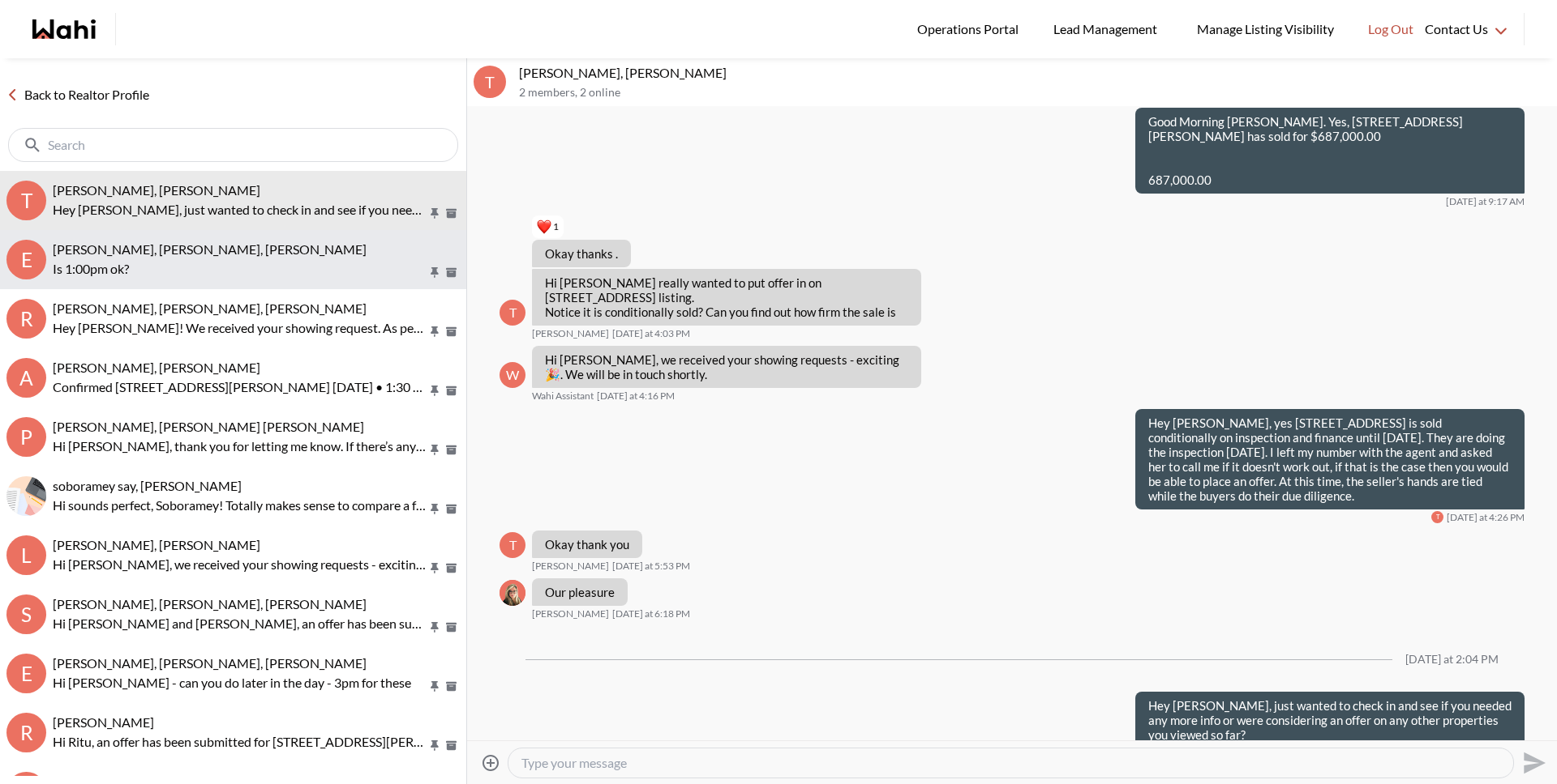
click at [201, 254] on span "[PERSON_NAME], [PERSON_NAME], [PERSON_NAME]" at bounding box center [209, 249] width 314 height 16
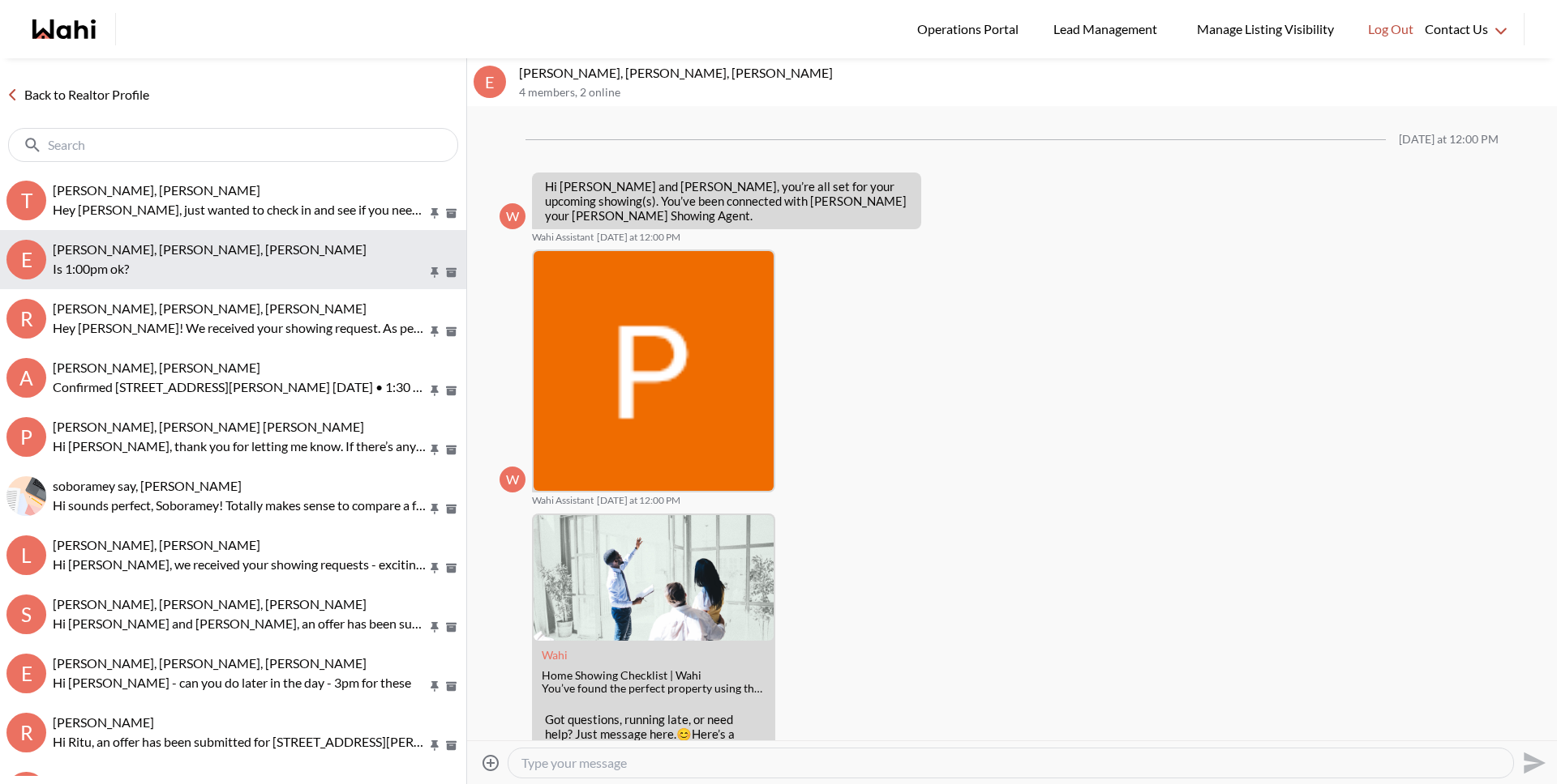
scroll to position [831, 0]
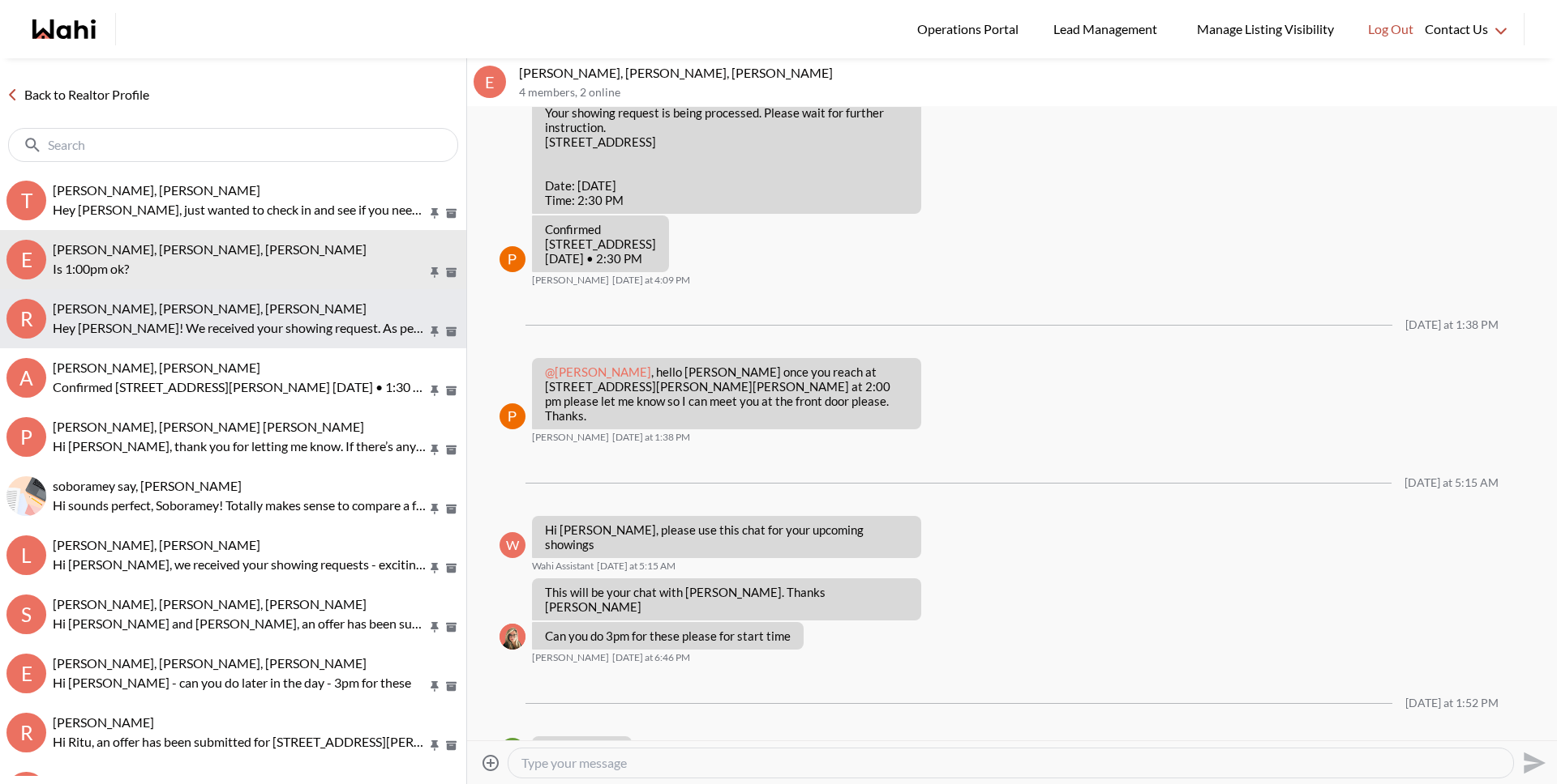
click at [207, 344] on button "R [PERSON_NAME], [PERSON_NAME], [PERSON_NAME] Hey [PERSON_NAME]! We received yo…" at bounding box center [233, 319] width 466 height 59
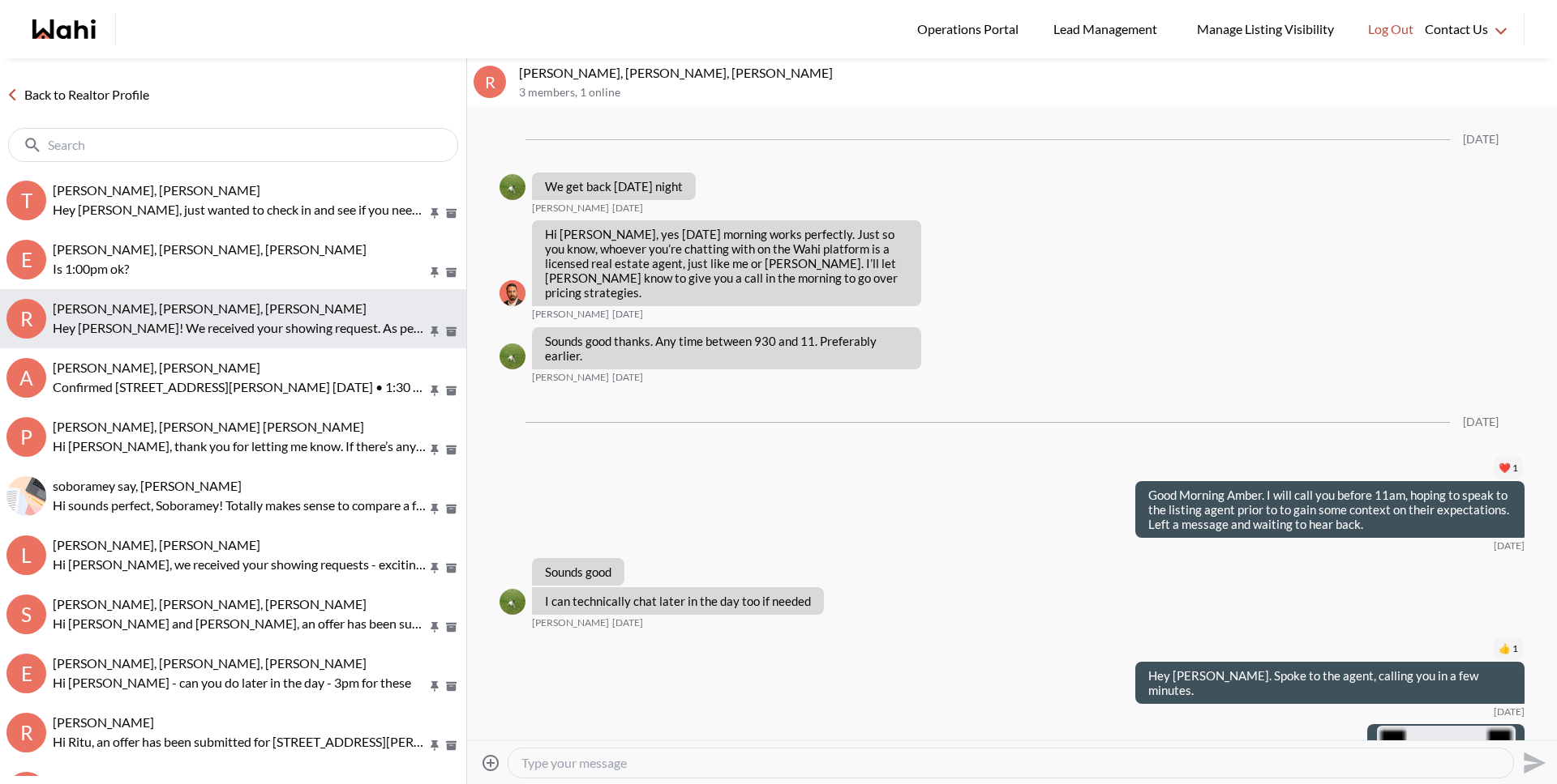
scroll to position [2257, 0]
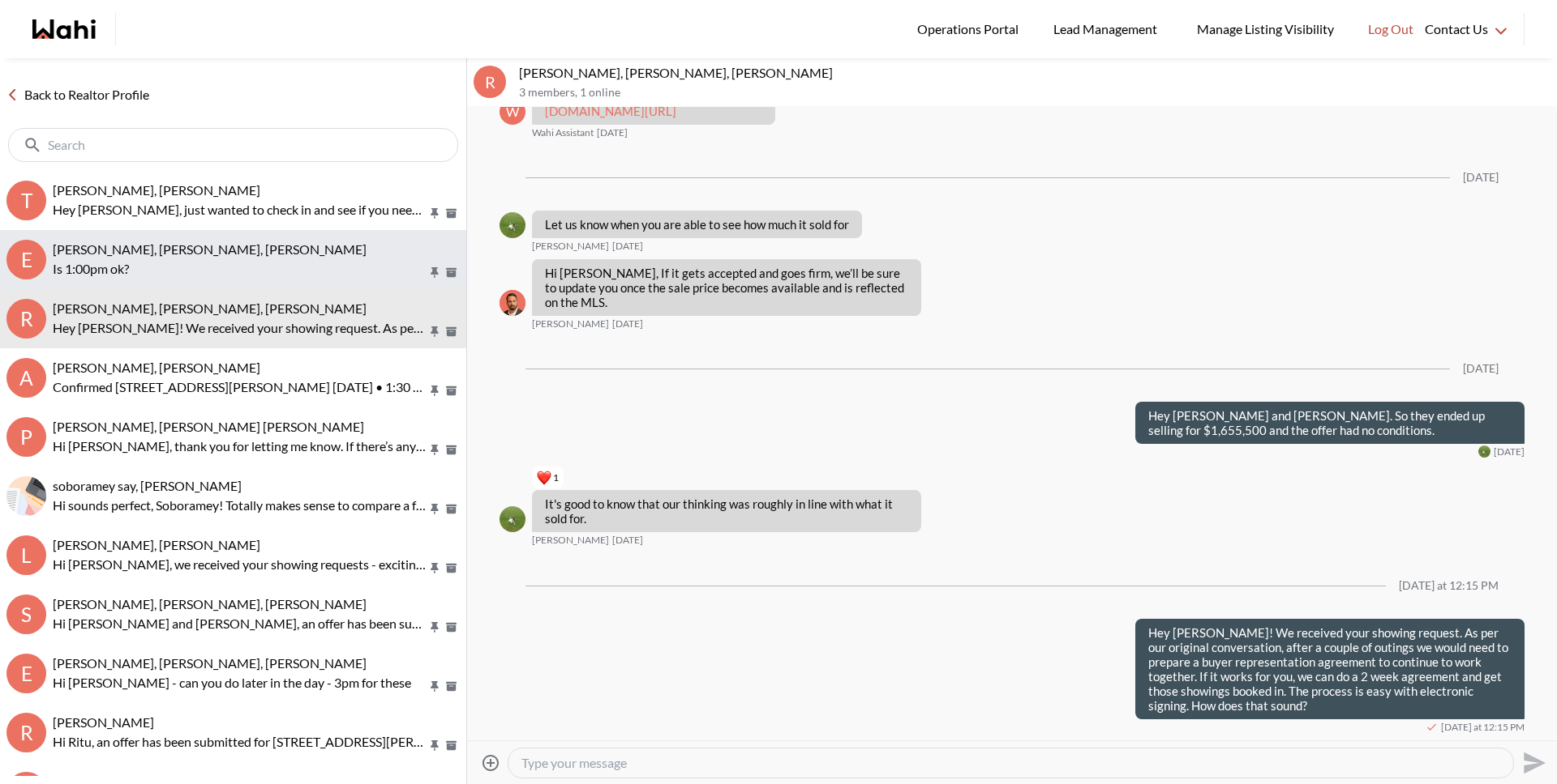
click at [190, 248] on span "[PERSON_NAME], [PERSON_NAME], [PERSON_NAME]" at bounding box center [209, 249] width 314 height 16
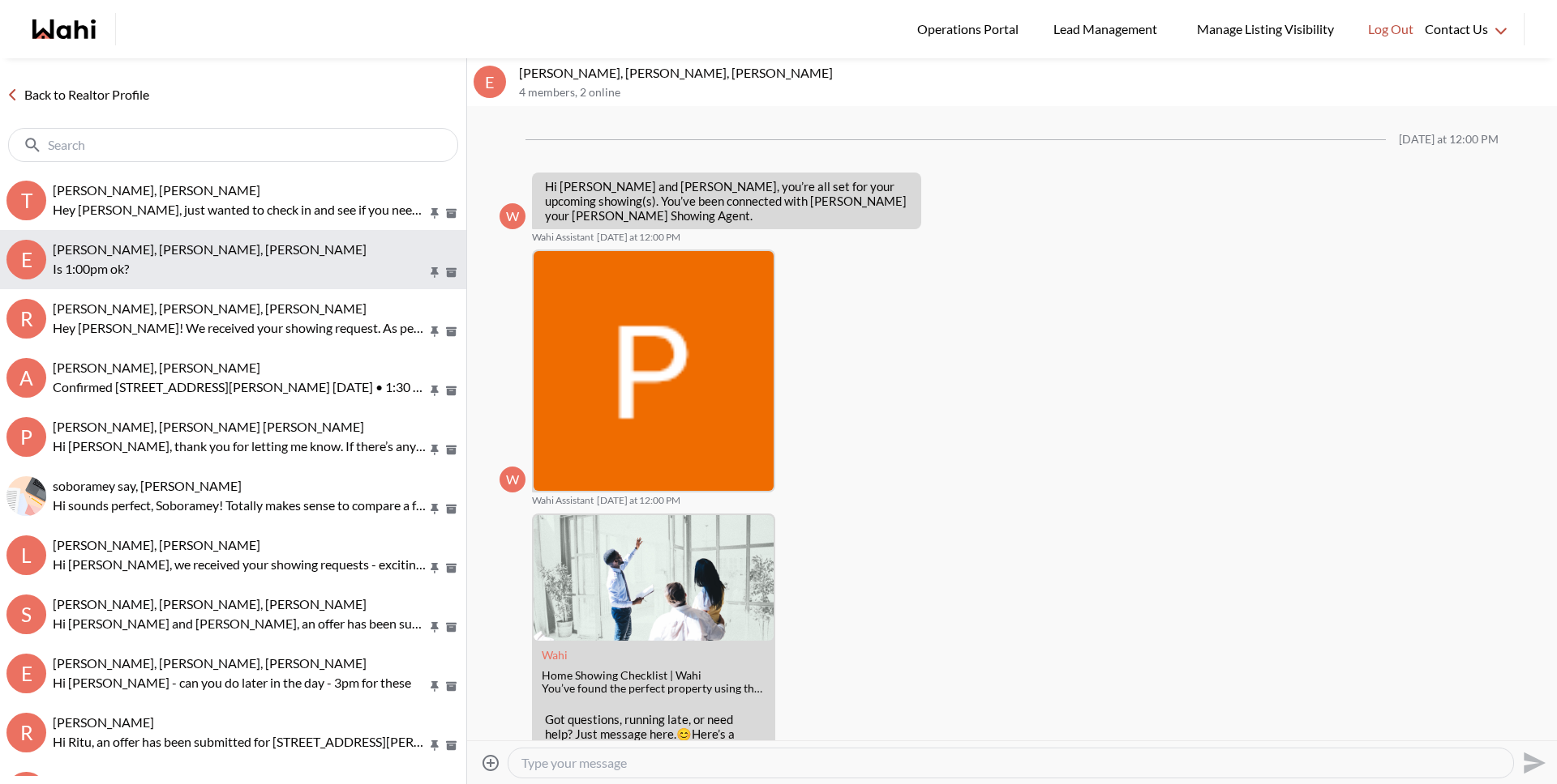
scroll to position [831, 0]
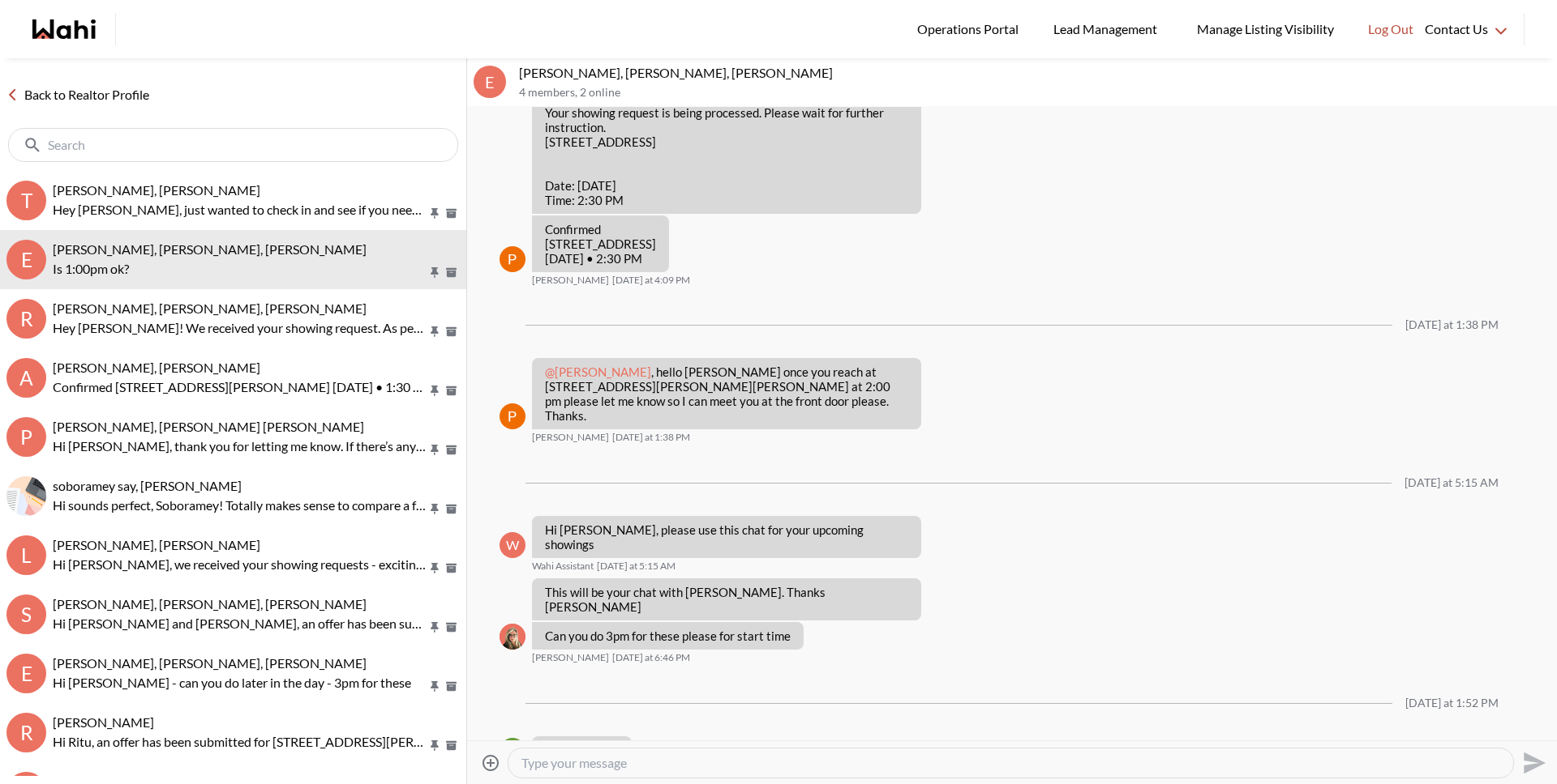
click at [791, 752] on div at bounding box center [1010, 763] width 1005 height 29
click at [788, 762] on textarea "Type your message" at bounding box center [1010, 763] width 978 height 16
type textarea "U"
click at [907, 759] on textarea "Type your message" at bounding box center [1010, 763] width 978 height 16
type textarea "If you're able to do 3pm that would be great. Is that possible for you?"
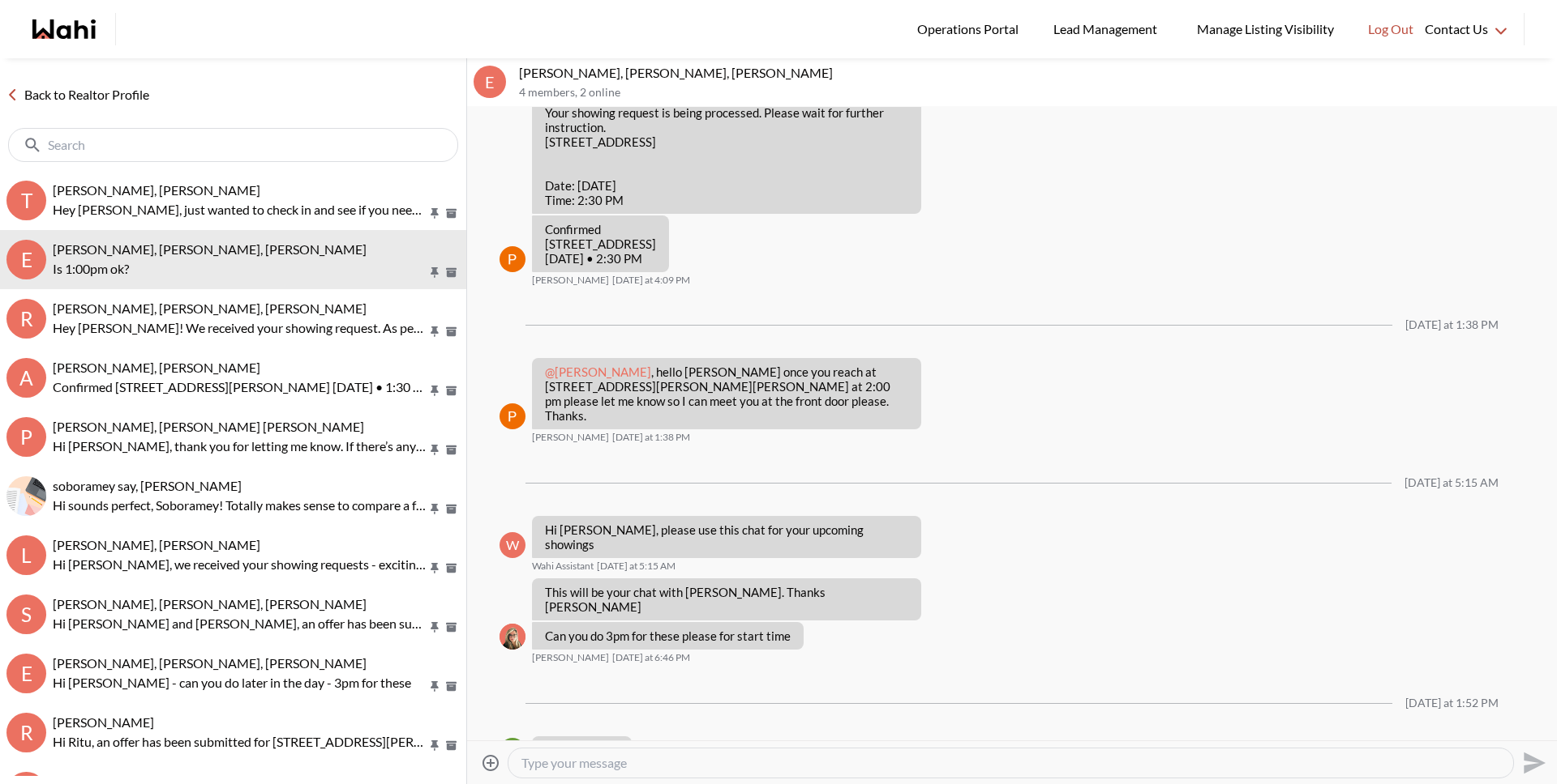
scroll to position [879, 0]
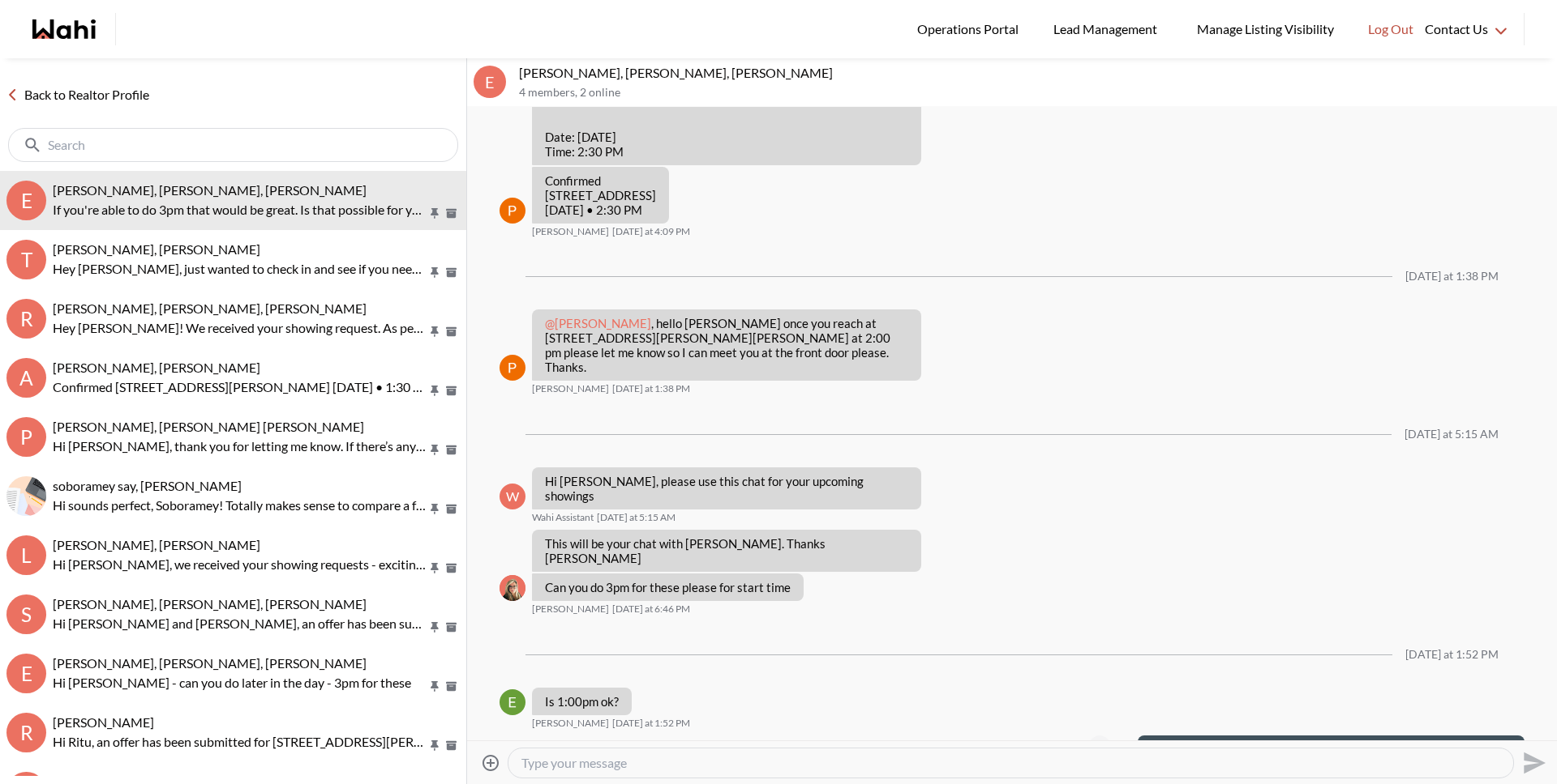
click at [1089, 736] on button "Open Message Actions Menu" at bounding box center [1099, 746] width 21 height 21
drag, startPoint x: 1045, startPoint y: 677, endPoint x: 1131, endPoint y: 684, distance: 86.3
click at [1048, 677] on button "Delete" at bounding box center [1035, 677] width 130 height 29
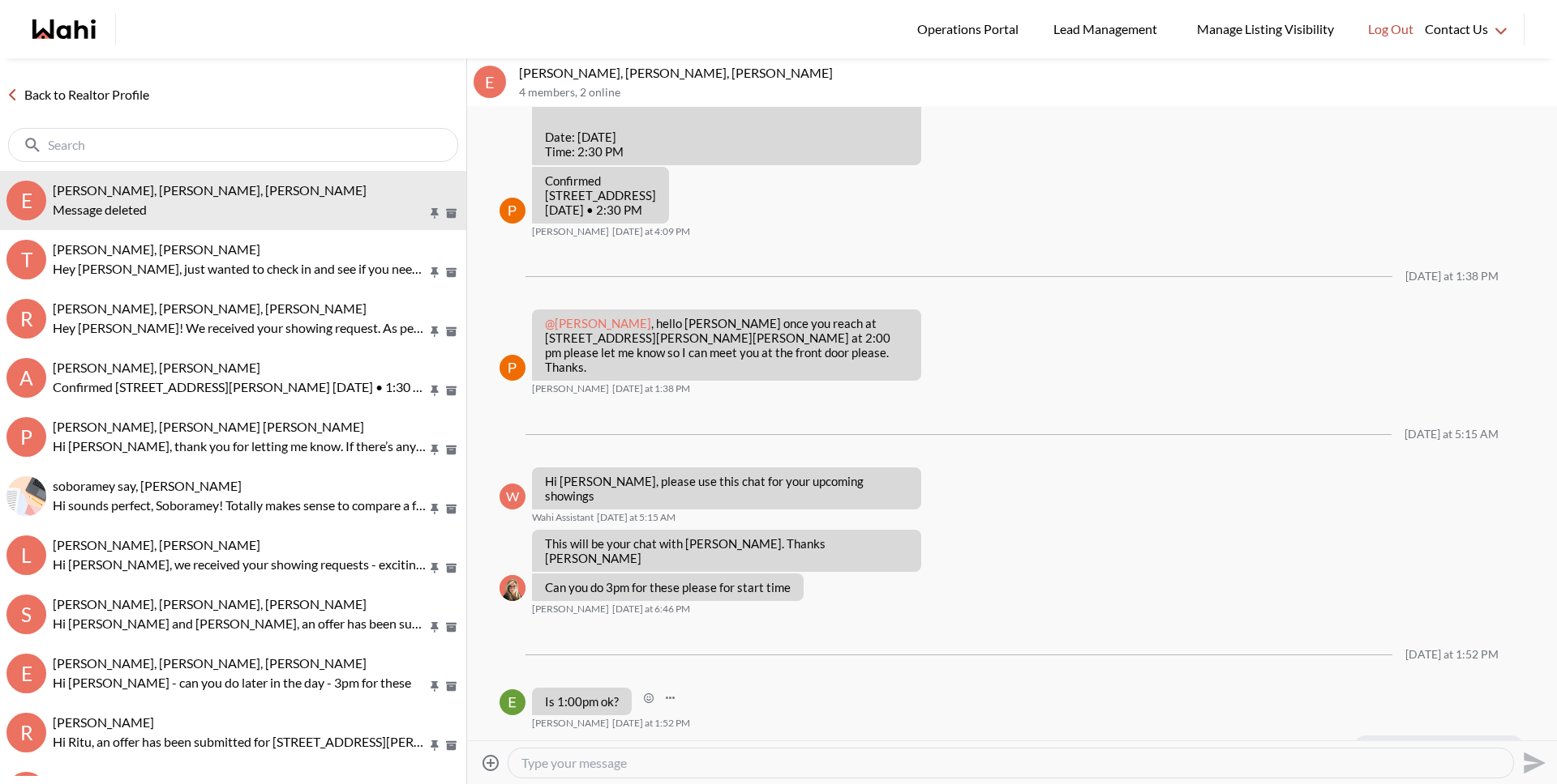
scroll to position [864, 0]
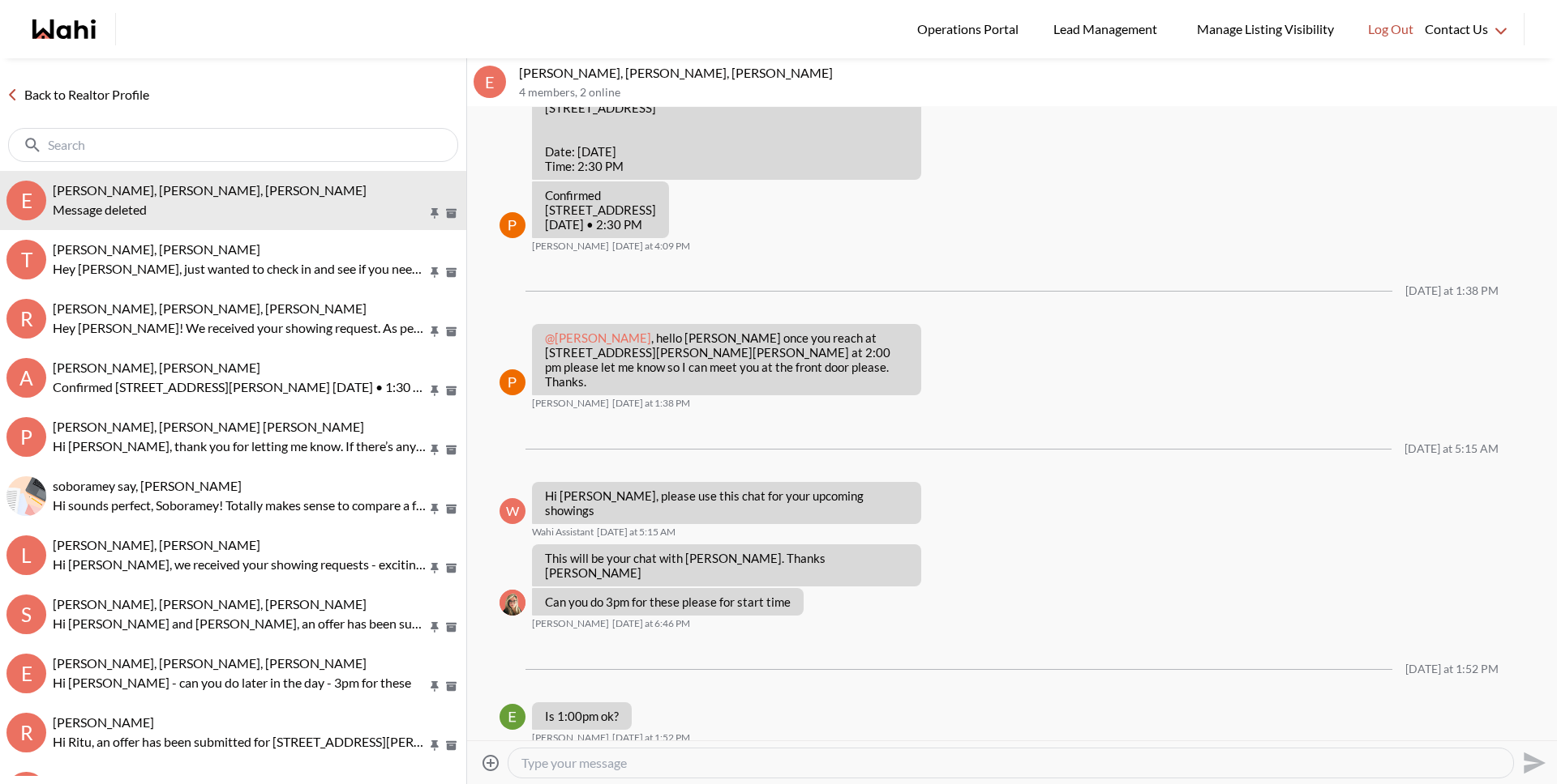
click at [1359, 769] on textarea "Type your message" at bounding box center [1010, 763] width 978 height 16
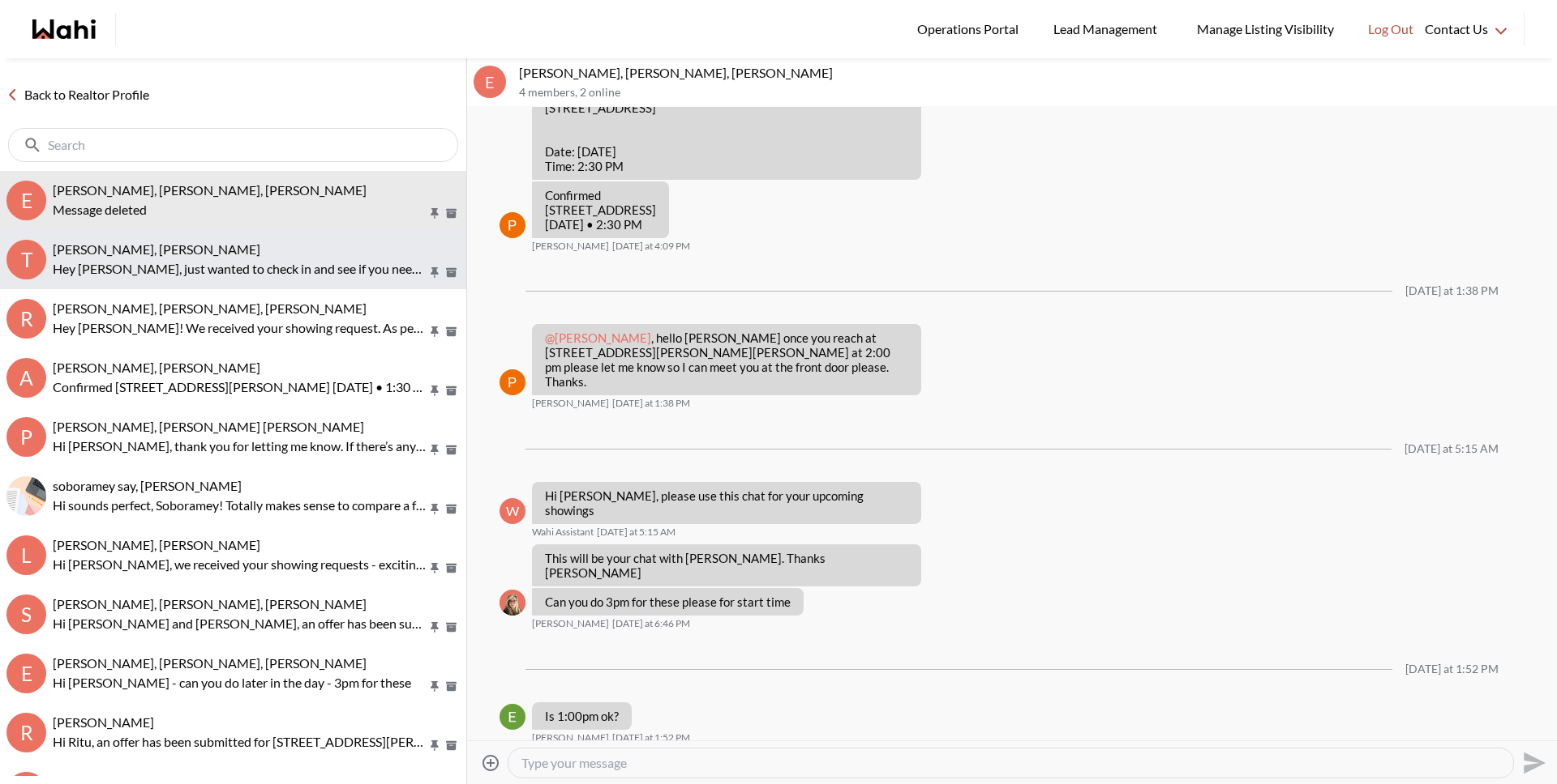
click at [182, 281] on button "T [PERSON_NAME], [PERSON_NAME] Hey [PERSON_NAME], just wanted to check in and s…" at bounding box center [233, 260] width 466 height 59
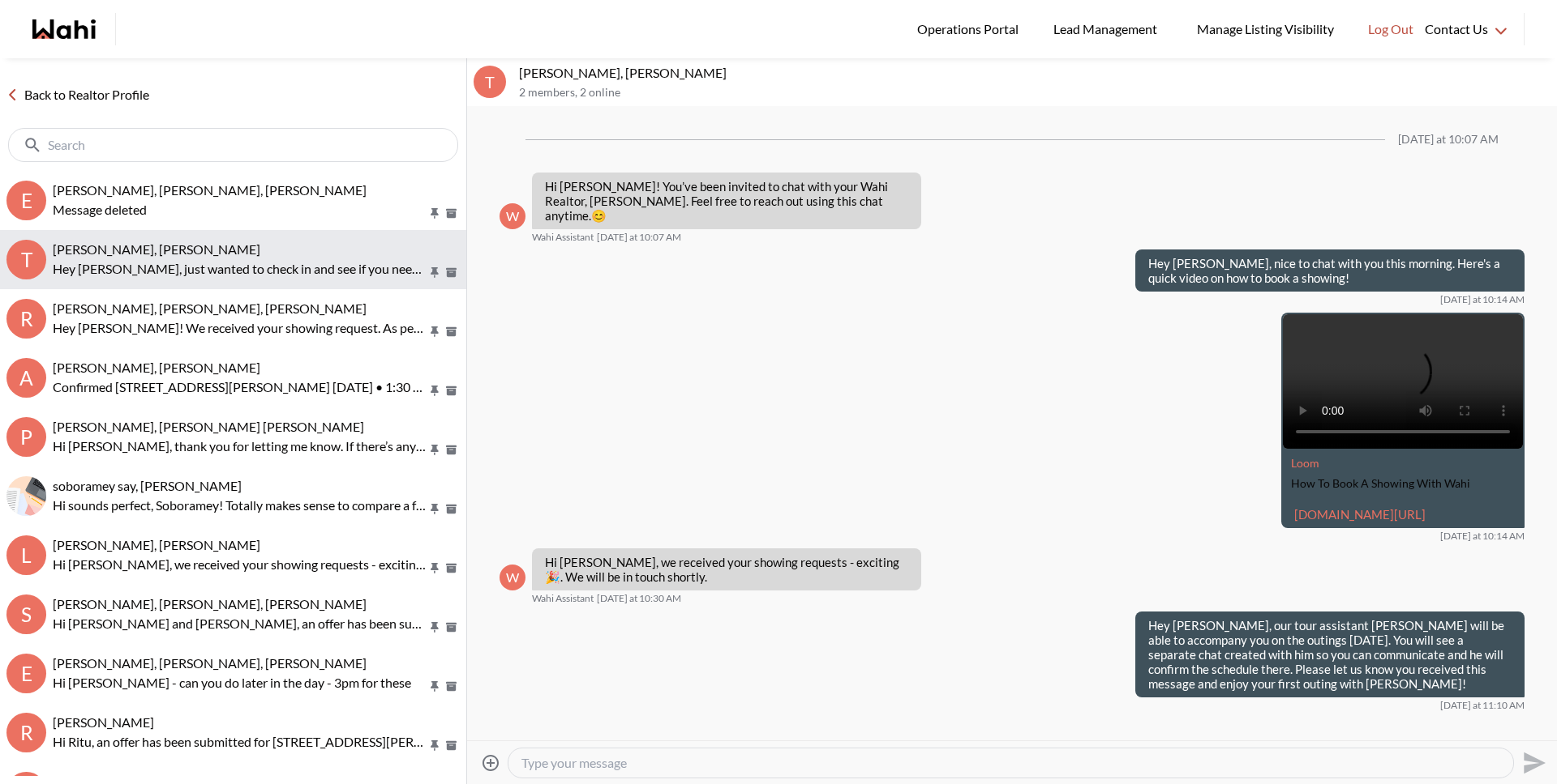
scroll to position [1914, 0]
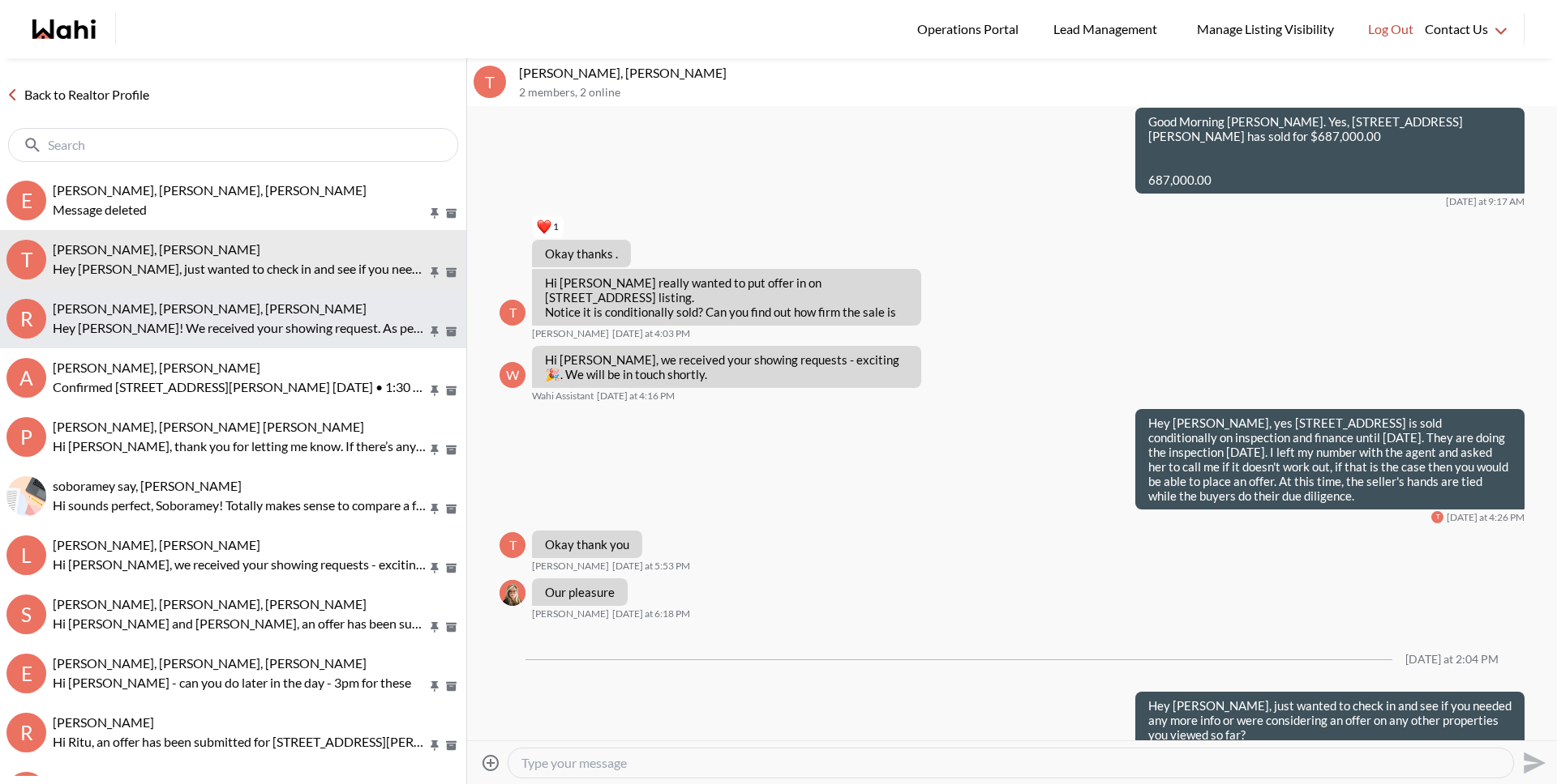
click at [185, 304] on span "[PERSON_NAME], [PERSON_NAME], [PERSON_NAME]" at bounding box center [209, 308] width 314 height 16
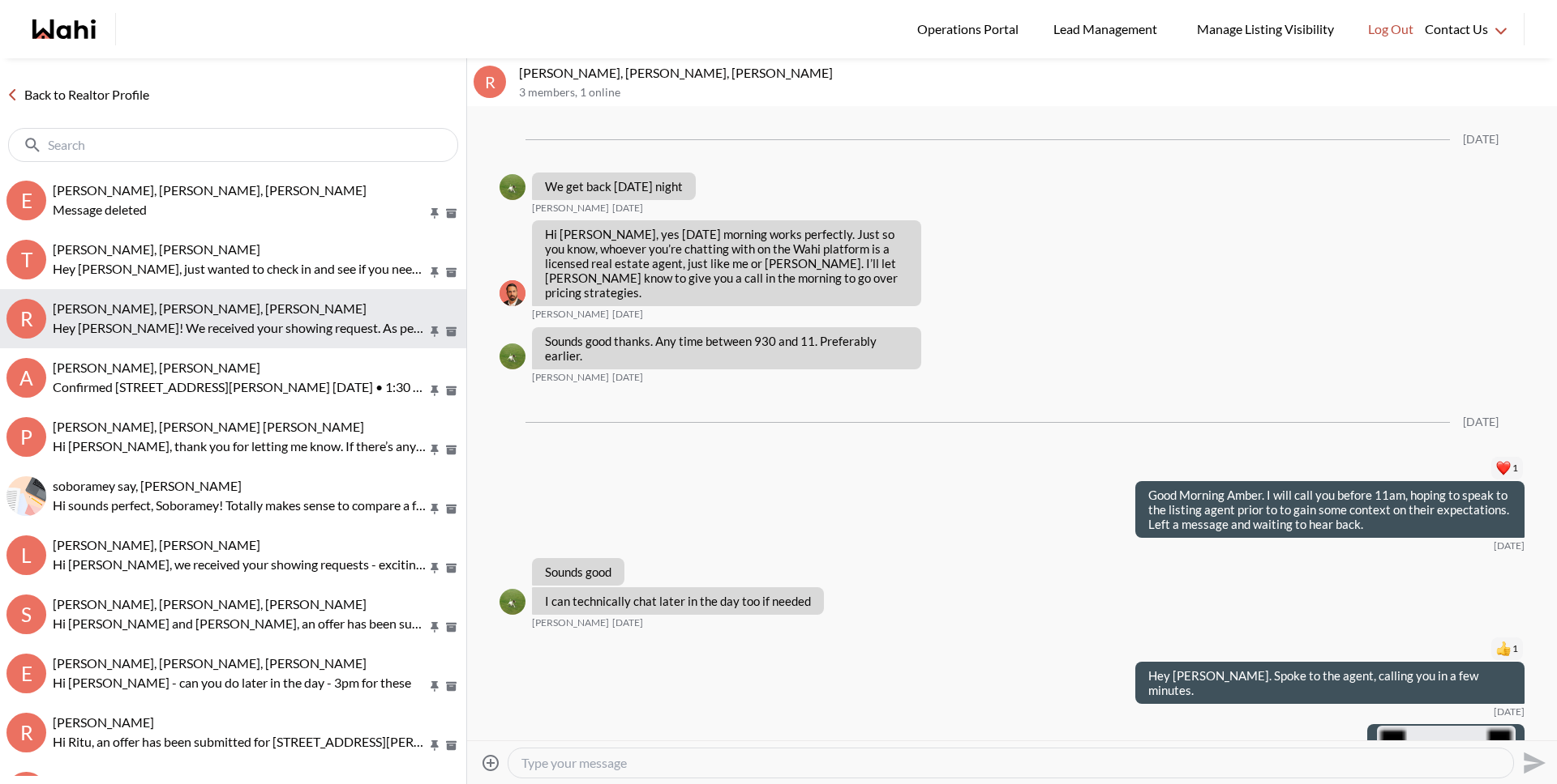
scroll to position [2257, 0]
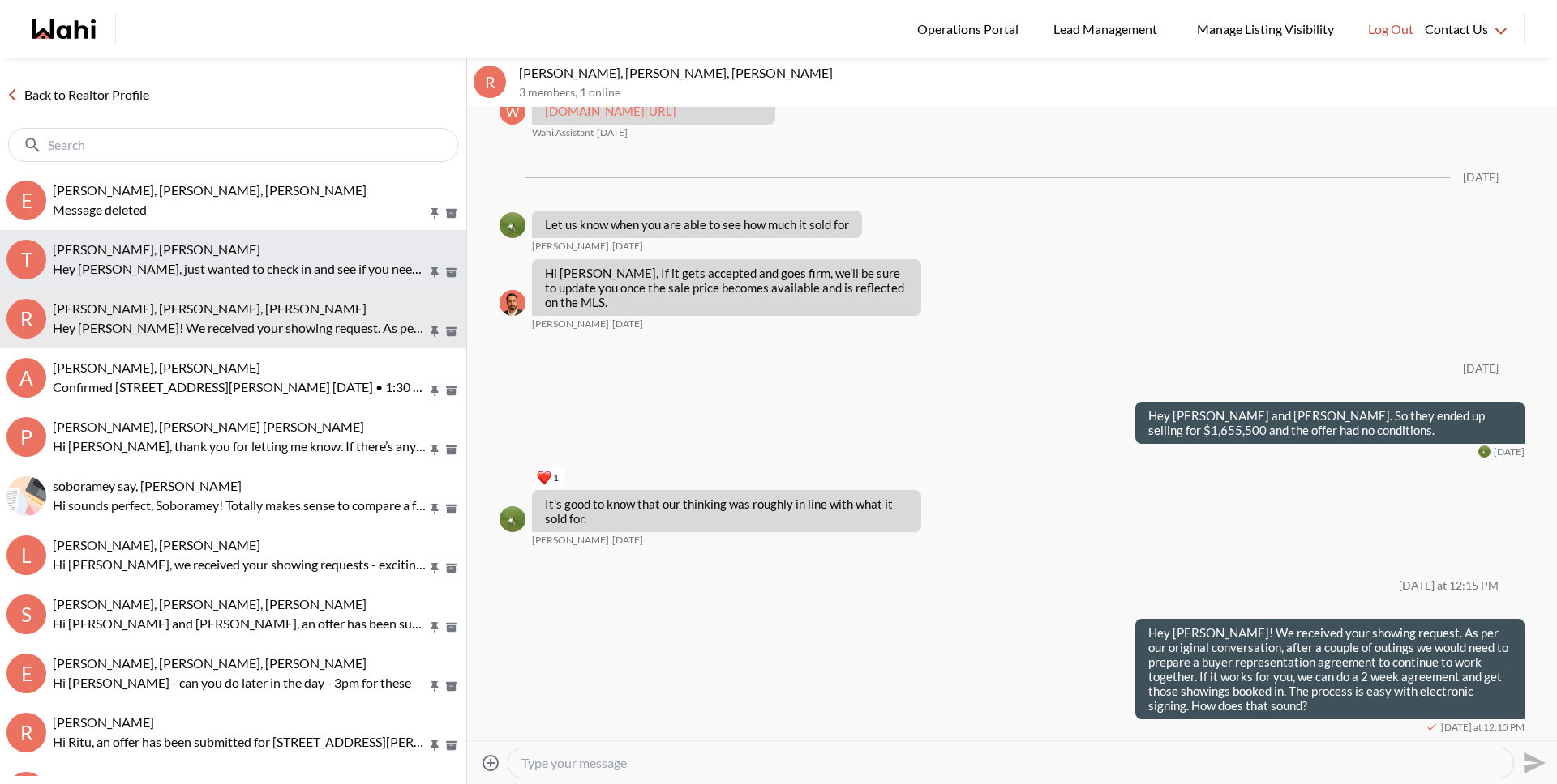
click at [186, 270] on p "Hey [PERSON_NAME], just wanted to check in and see if you needed any more info …" at bounding box center [240, 269] width 375 height 19
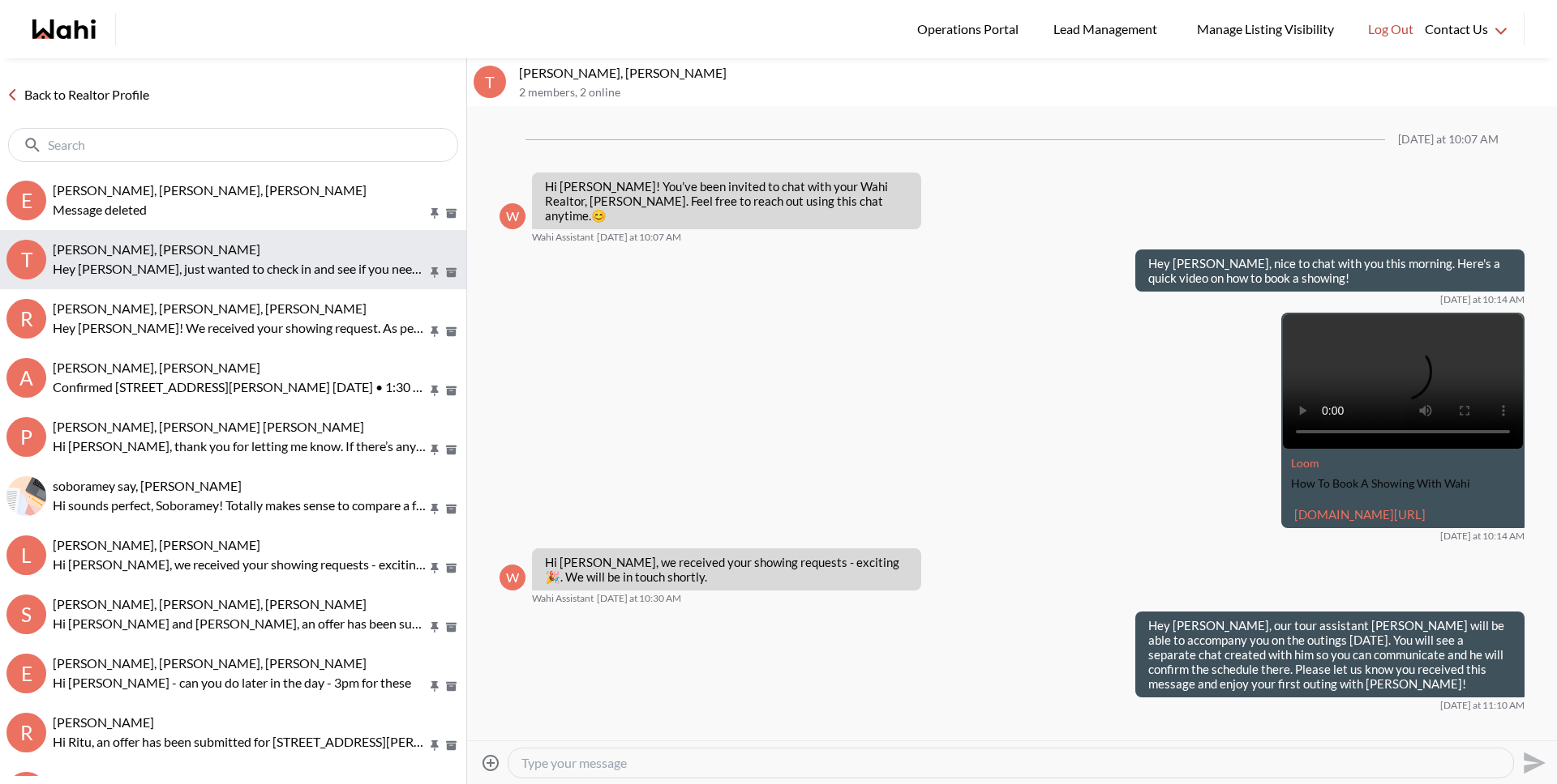
scroll to position [1914, 0]
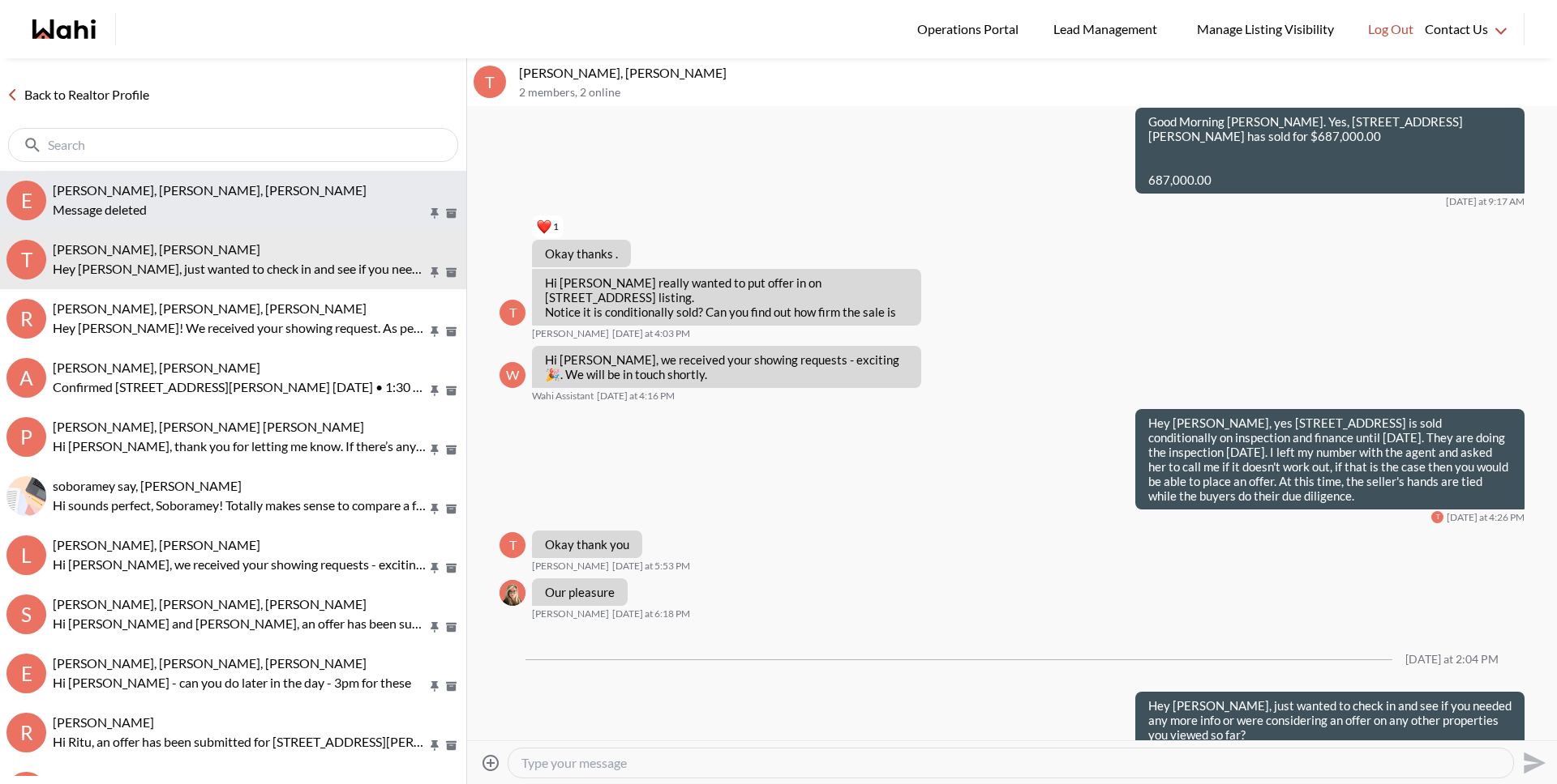
click at [183, 217] on div "Message deleted" at bounding box center [256, 209] width 407 height 19
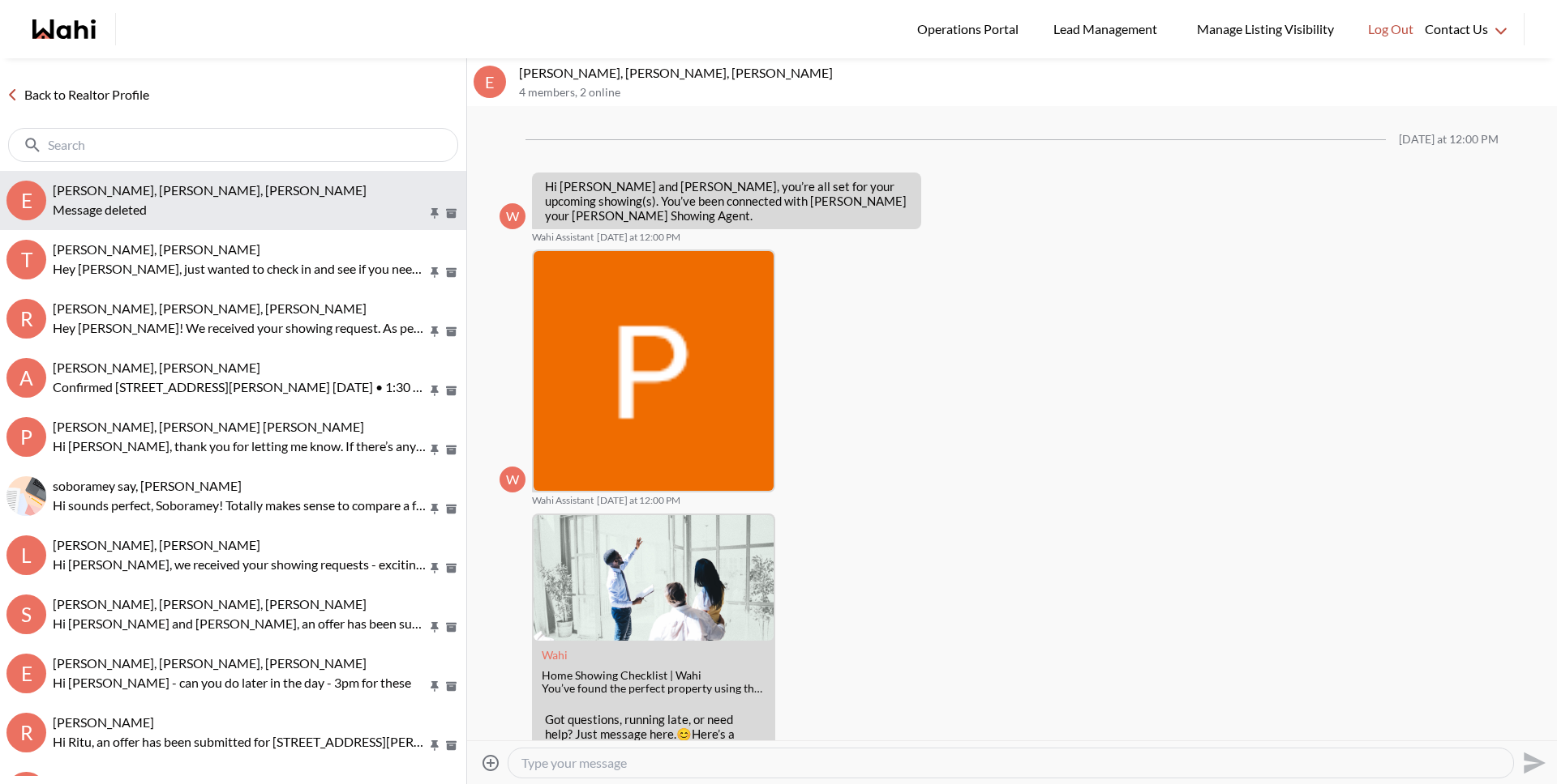
scroll to position [864, 0]
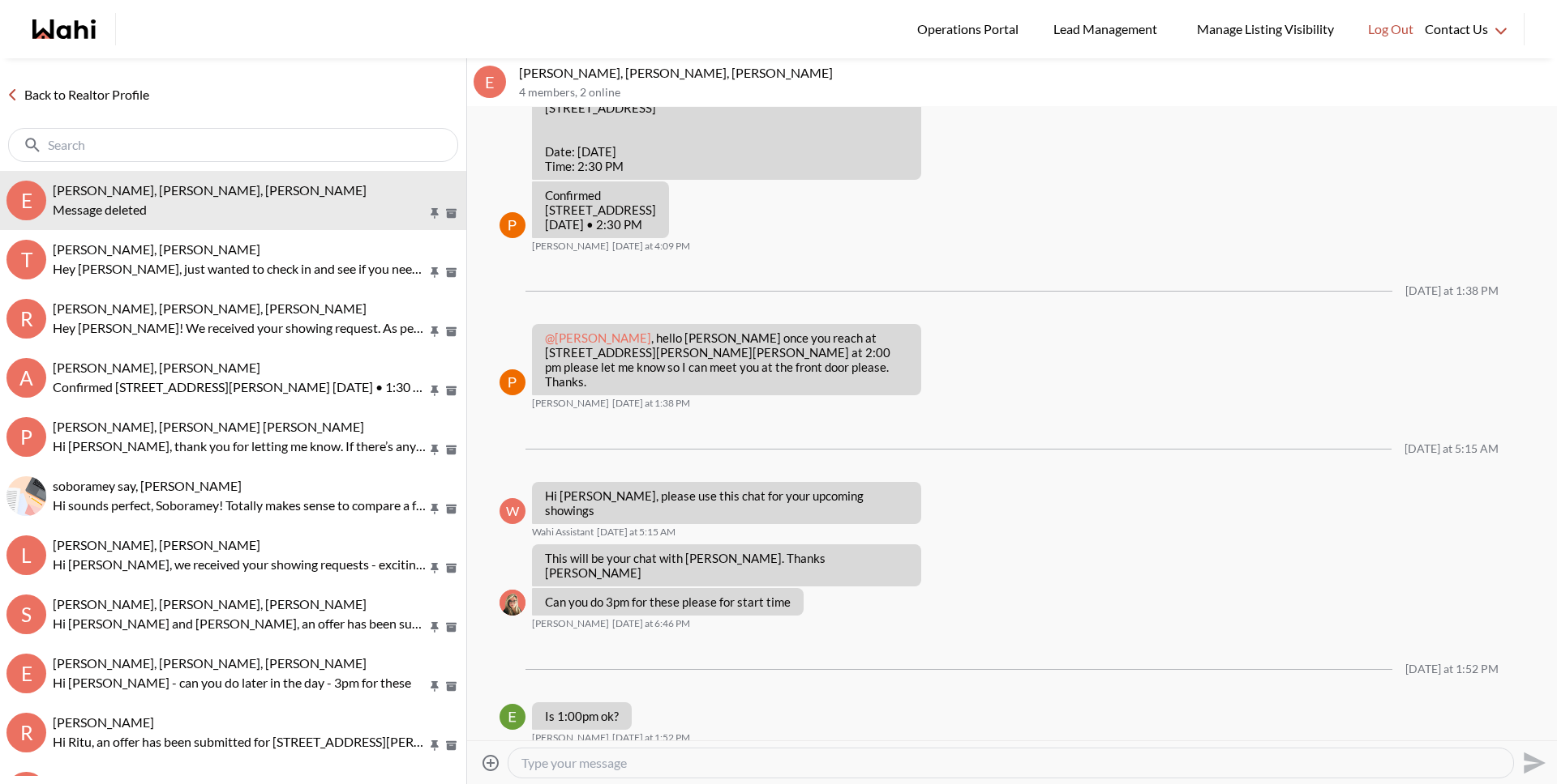
click at [110, 98] on link "Back to Realtor Profile" at bounding box center [78, 94] width 155 height 21
